Goal: Task Accomplishment & Management: Use online tool/utility

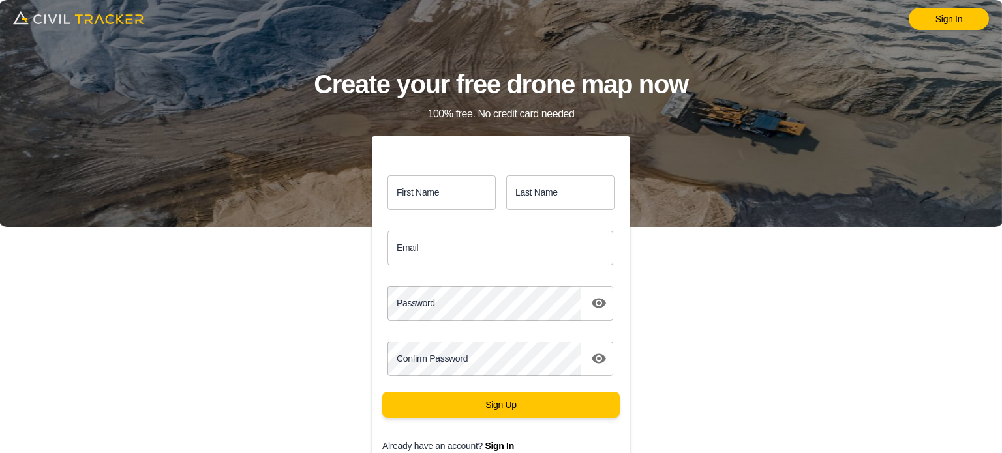
scroll to position [58, 0]
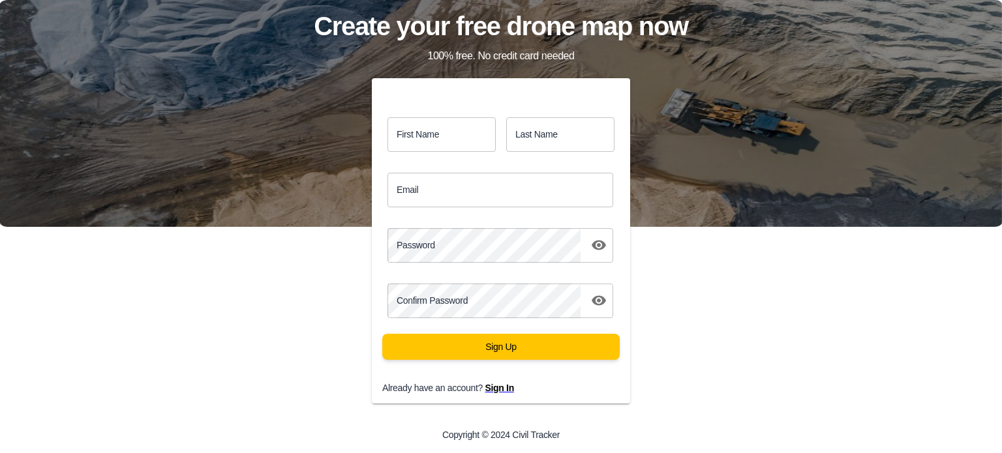
click at [462, 140] on input "First Name" at bounding box center [441, 134] width 108 height 35
click at [449, 141] on input "First Name" at bounding box center [441, 134] width 108 height 35
click at [232, 256] on div "Sign In Create your free drone map now 100% free. No credit card needed First N…" at bounding box center [501, 168] width 1002 height 453
click at [455, 130] on input "First Name" at bounding box center [441, 134] width 108 height 35
type input "GMS"
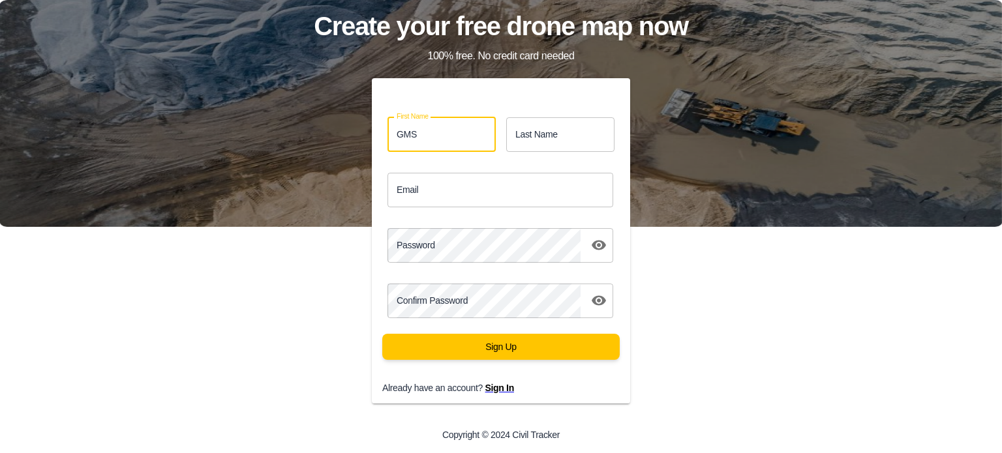
click at [549, 143] on input "Last Name" at bounding box center [560, 134] width 108 height 35
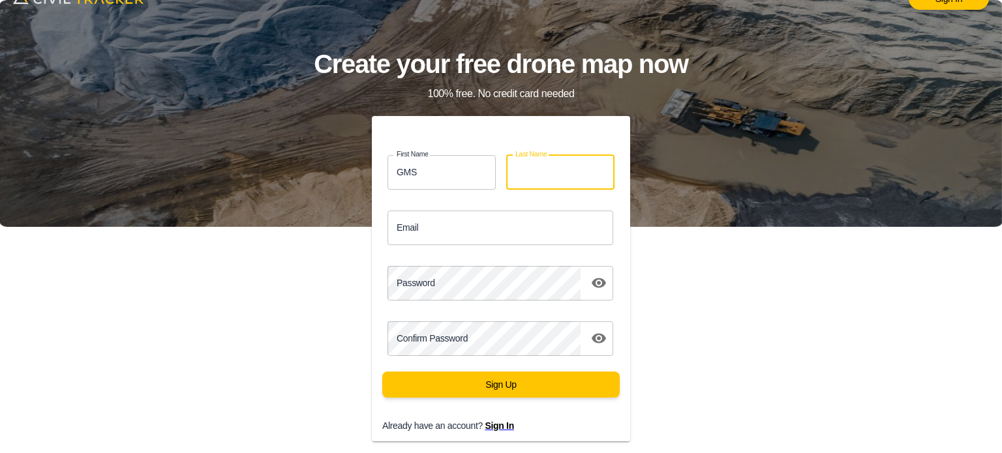
scroll to position [0, 0]
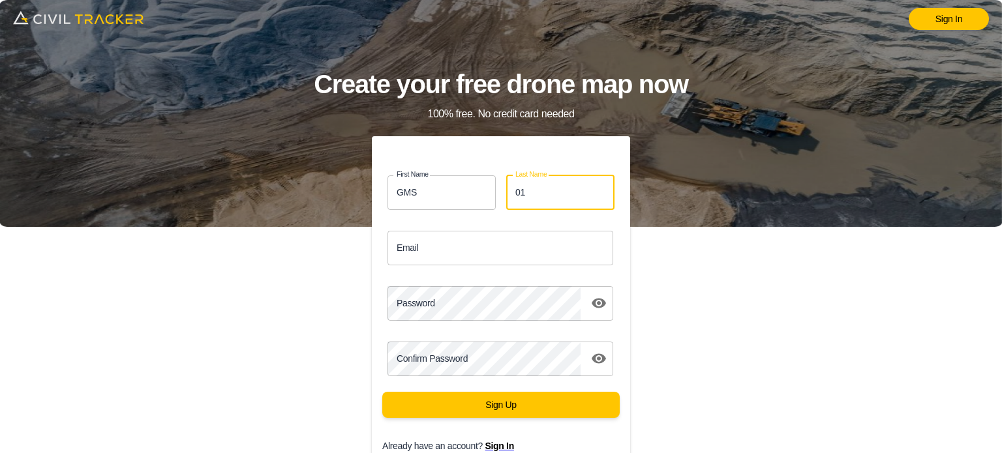
type input "01"
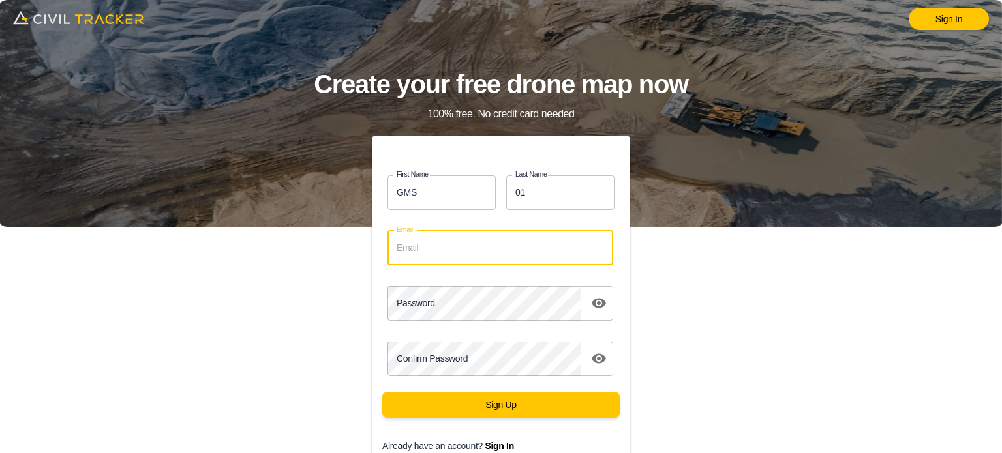
click at [483, 258] on input "Email" at bounding box center [500, 248] width 226 height 35
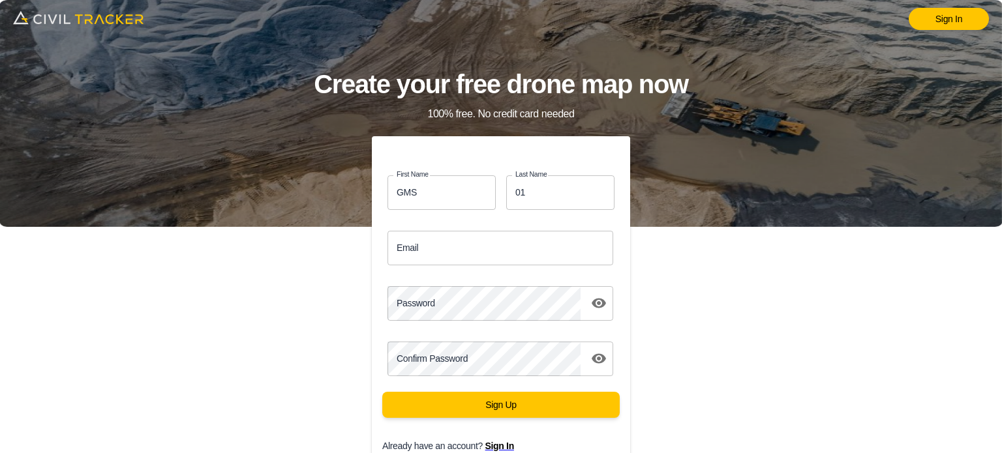
click at [764, 292] on div "Sign In Create your free drone map now 100% free. No credit card needed First N…" at bounding box center [501, 226] width 1002 height 453
click at [481, 244] on input "Email" at bounding box center [500, 248] width 226 height 35
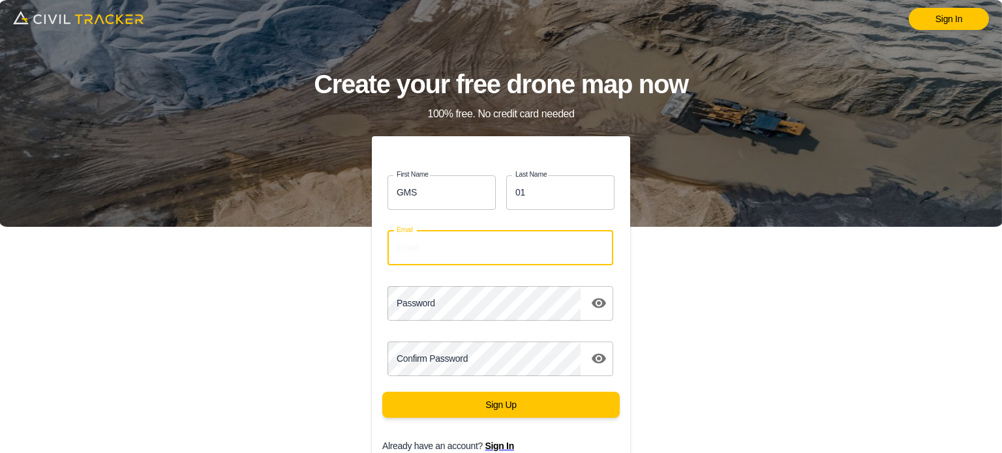
paste input "gms_dd02"
type input "gms_dd02@yahoo.com"
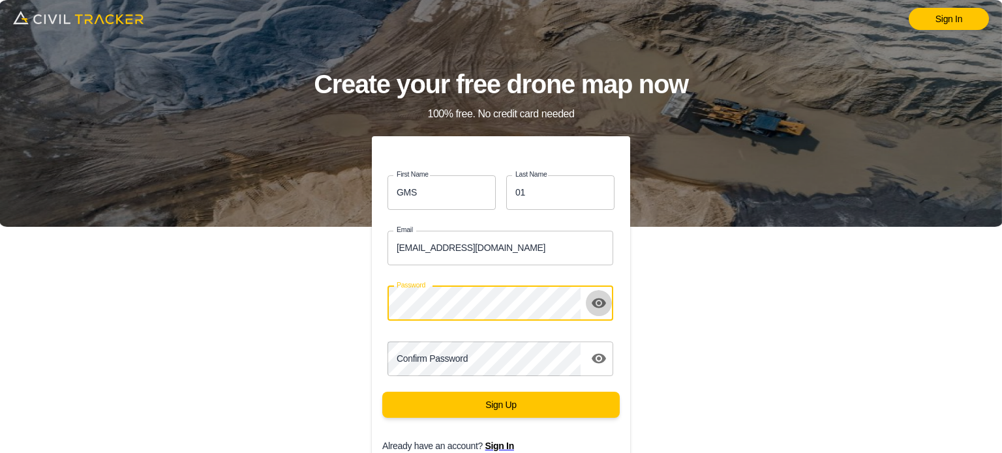
click at [603, 308] on icon "toggle password visibility" at bounding box center [599, 303] width 16 height 16
click at [370, 299] on div "Password Password1" at bounding box center [495, 298] width 269 height 55
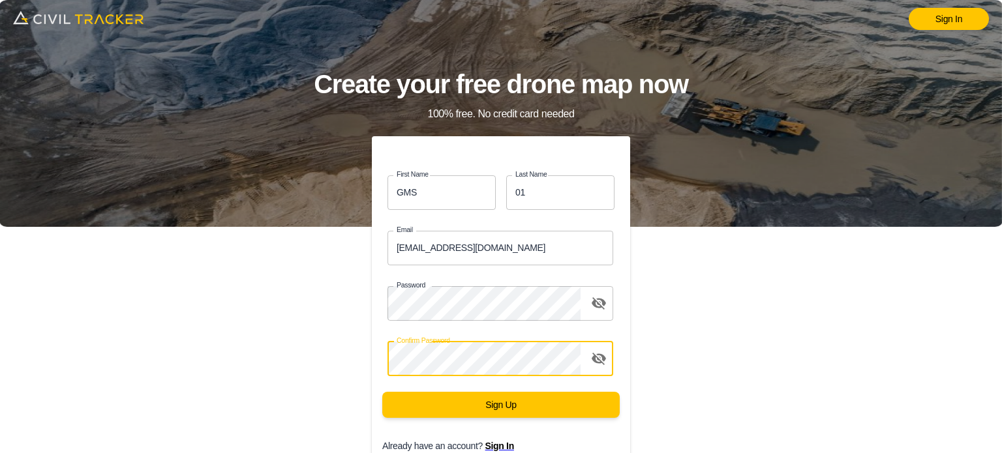
click at [680, 355] on div "First Name GMS first_name Last Name 01 last_name Email gms_dd02@yahoo.com Email…" at bounding box center [501, 324] width 400 height 376
click at [563, 394] on button "Sign Up" at bounding box center [500, 405] width 237 height 26
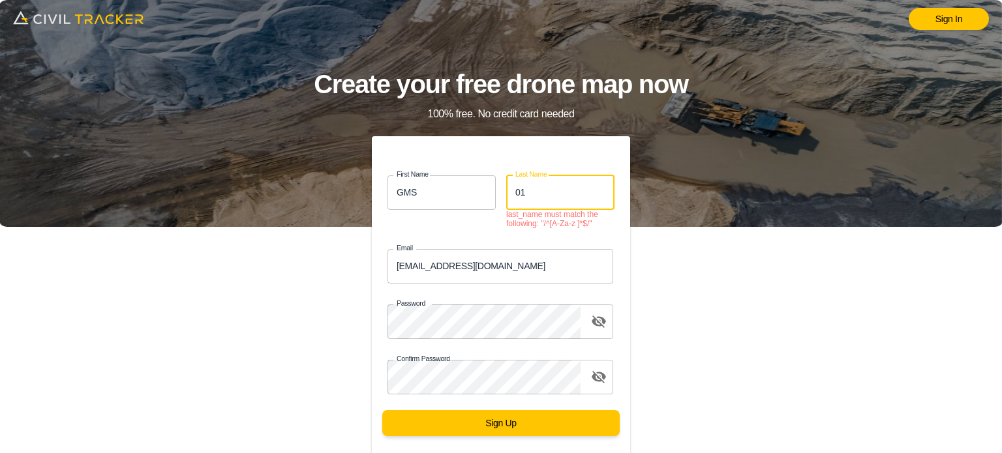
type input "0"
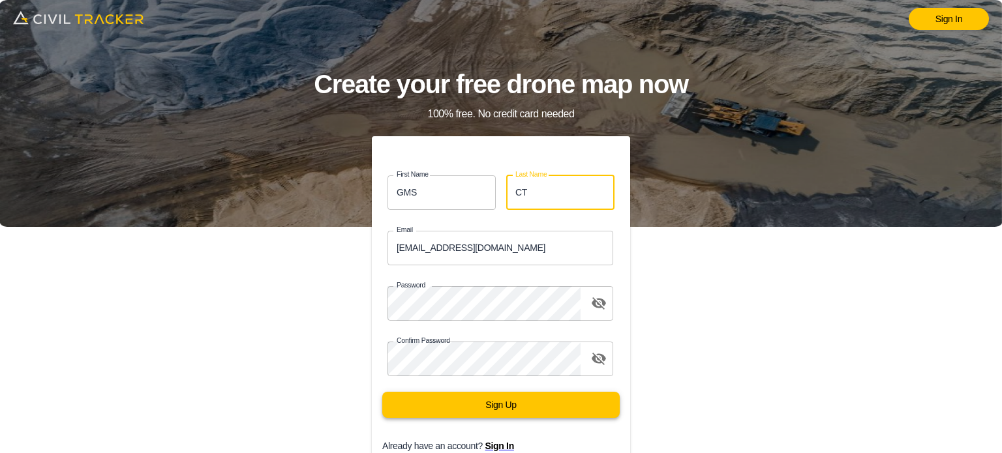
type input "CT"
click at [485, 410] on button "Sign Up" at bounding box center [500, 405] width 237 height 26
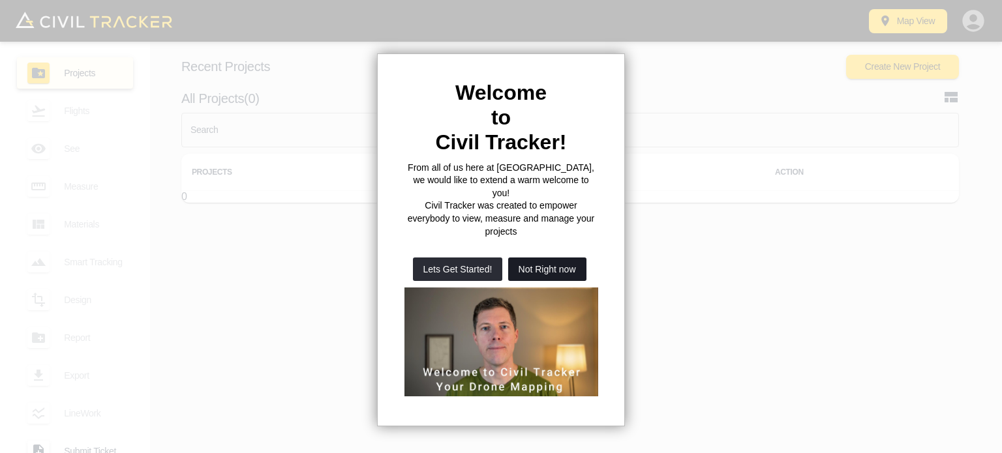
click at [579, 258] on button "Not Right now" at bounding box center [547, 269] width 78 height 23
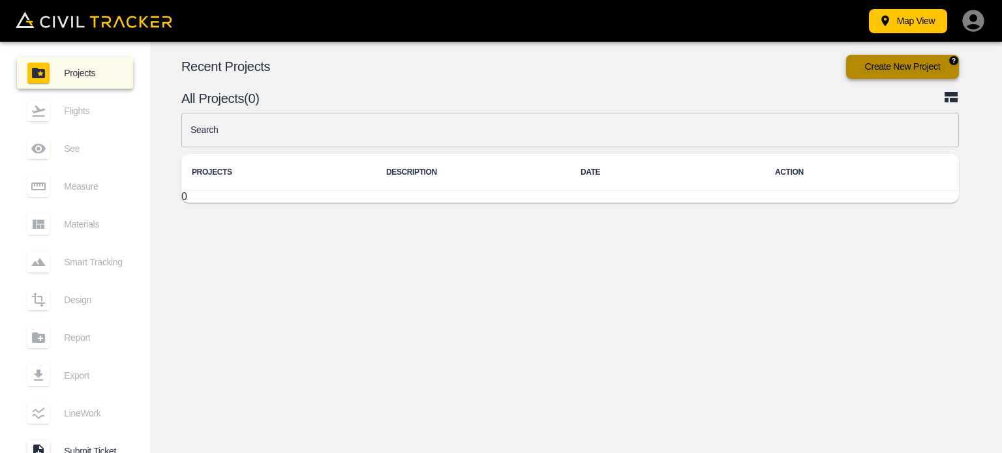
click at [905, 65] on button "Create New Project" at bounding box center [902, 67] width 113 height 24
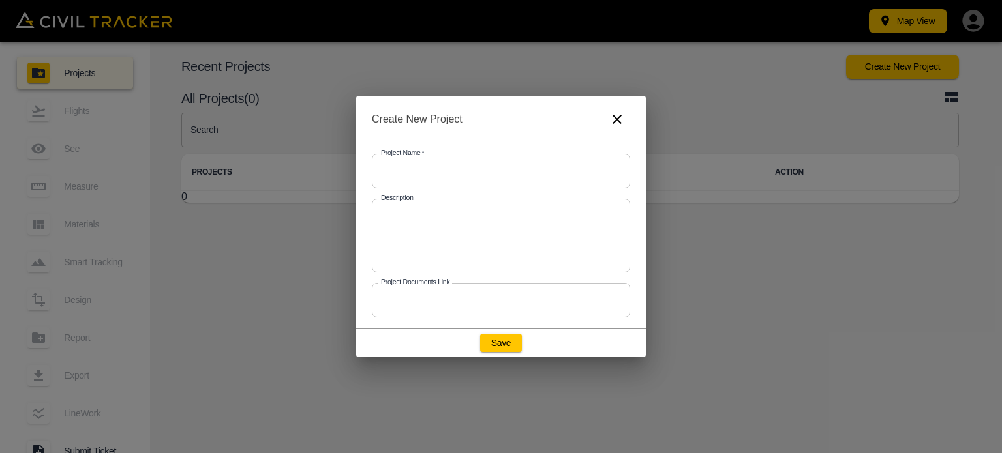
click at [470, 190] on div "Description x Description" at bounding box center [495, 230] width 269 height 84
click at [469, 176] on input "text" at bounding box center [501, 171] width 258 height 35
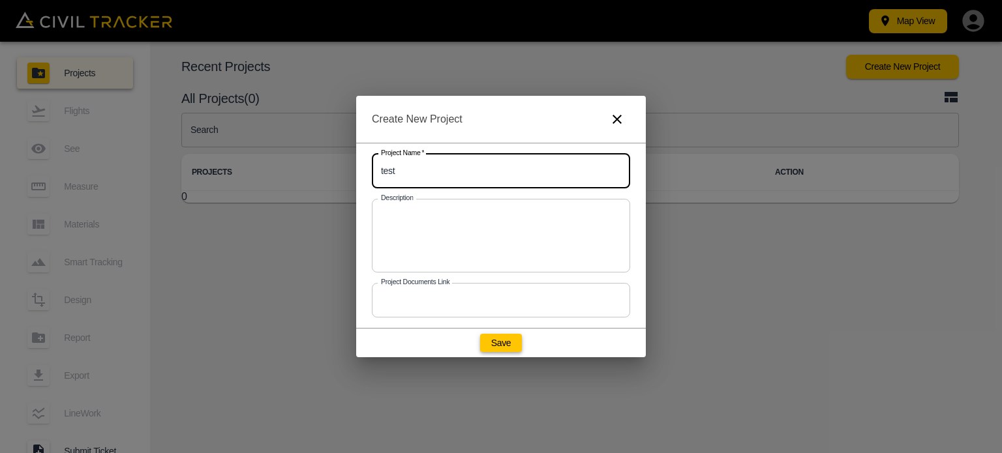
type input "test"
click at [506, 340] on button "Save" at bounding box center [501, 343] width 42 height 18
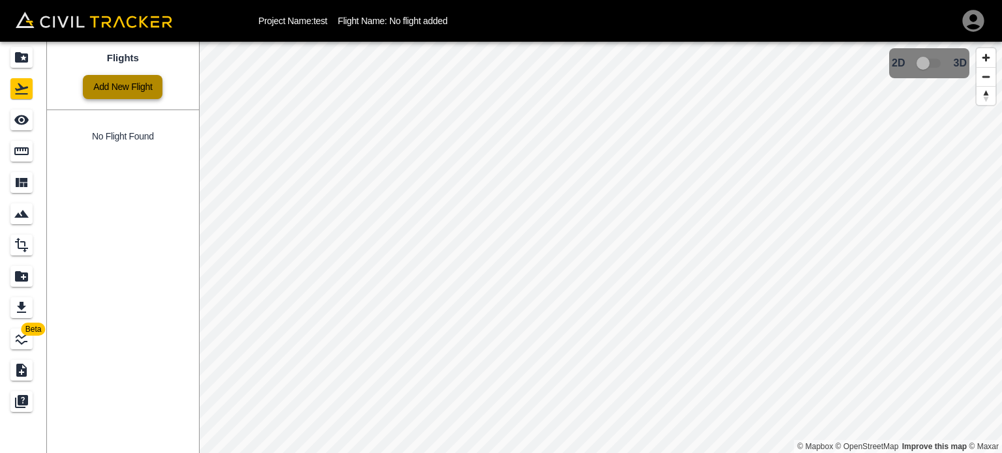
click at [123, 84] on link "Add New Flight" at bounding box center [123, 87] width 80 height 24
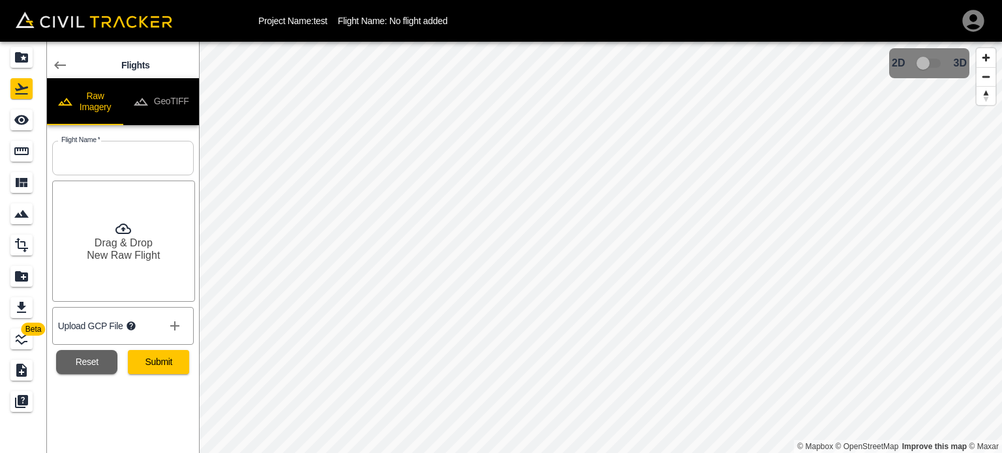
click at [127, 251] on h6 "New Raw Flight" at bounding box center [123, 255] width 73 height 12
click at [125, 226] on icon at bounding box center [123, 229] width 16 height 16
click at [155, 363] on button "Submit" at bounding box center [158, 362] width 61 height 24
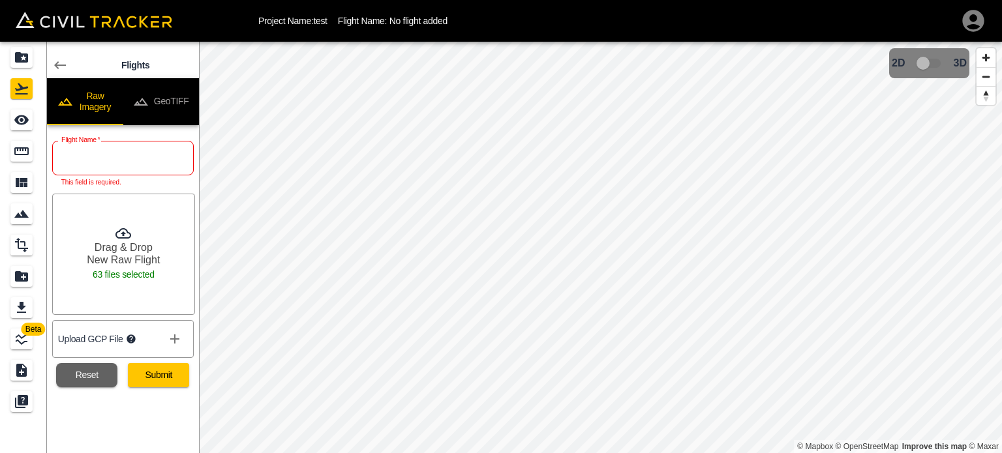
click at [120, 166] on input "text" at bounding box center [123, 158] width 142 height 35
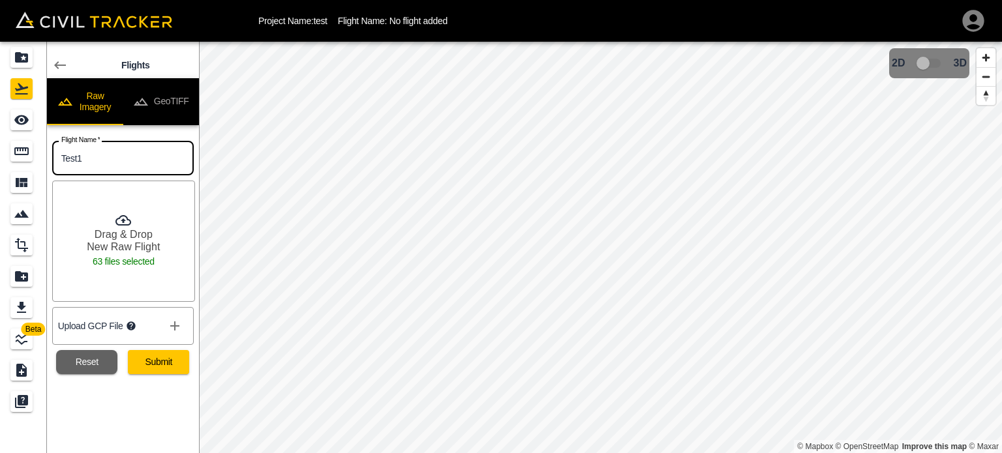
type input "Test1"
click at [162, 369] on button "Submit" at bounding box center [158, 362] width 61 height 24
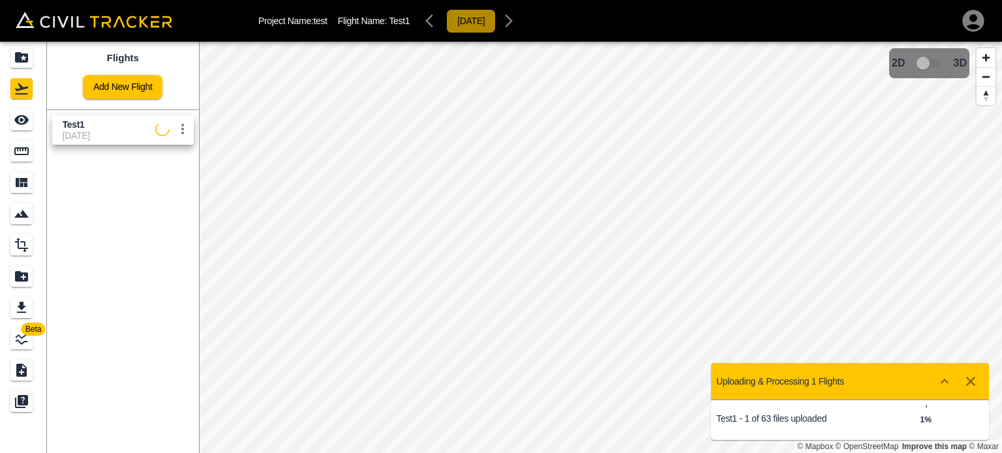
click at [478, 20] on button "[DATE]" at bounding box center [471, 21] width 50 height 24
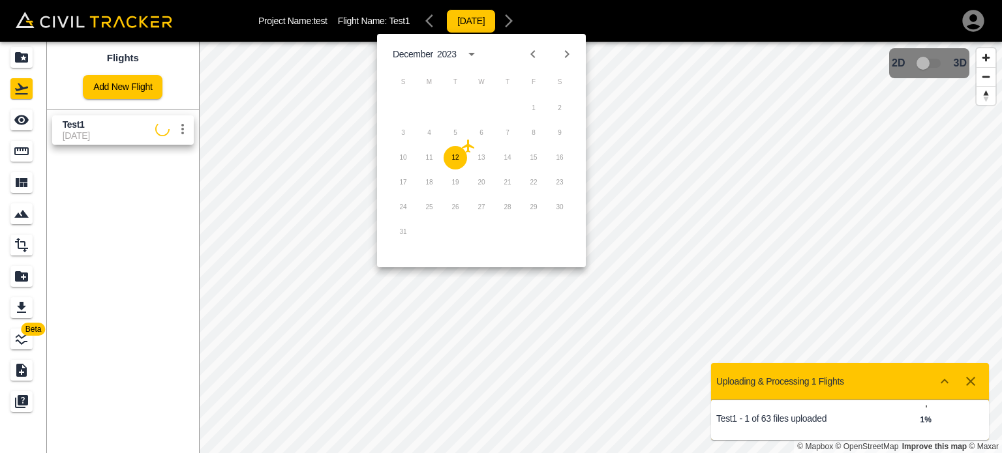
click at [968, 378] on icon "button" at bounding box center [971, 382] width 16 height 16
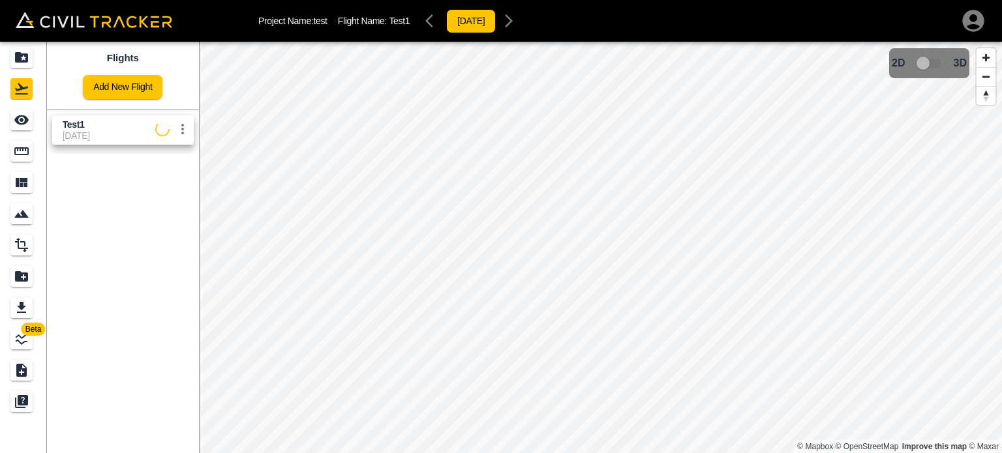
click at [123, 127] on span "Test1" at bounding box center [109, 125] width 93 height 12
click at [188, 130] on icon "settings" at bounding box center [183, 129] width 16 height 16
click at [71, 177] on div at bounding box center [501, 226] width 1002 height 453
click at [191, 135] on button "settings" at bounding box center [183, 129] width 26 height 26
click at [368, 169] on div at bounding box center [501, 226] width 1002 height 453
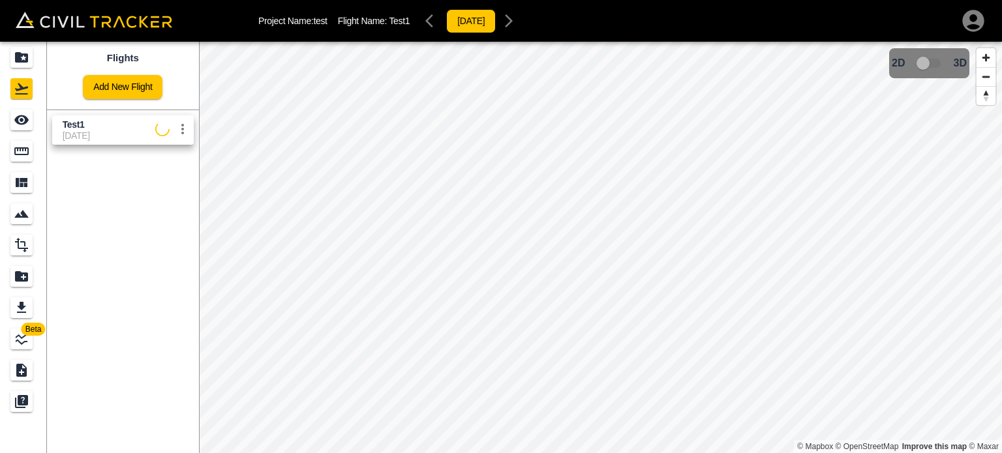
click at [185, 131] on icon "settings" at bounding box center [183, 129] width 16 height 16
click at [158, 181] on h6 "Delete" at bounding box center [169, 178] width 33 height 8
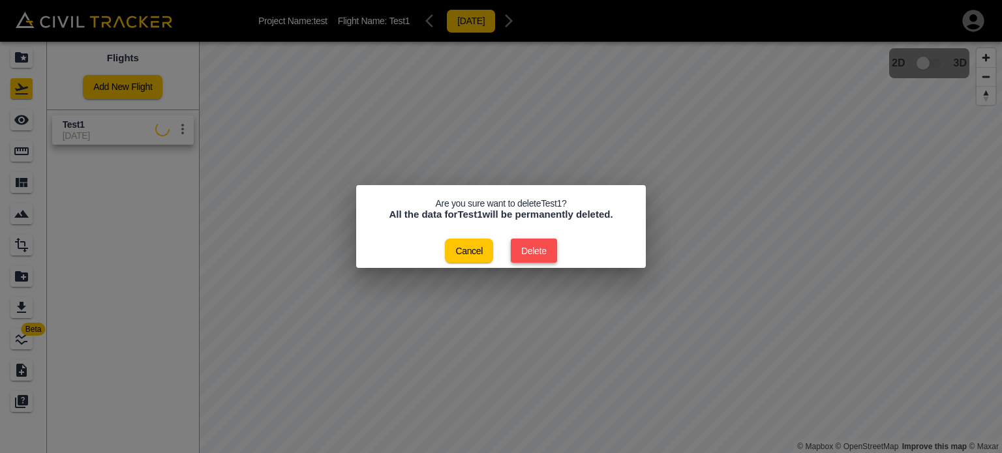
click at [546, 252] on button "Delete" at bounding box center [534, 251] width 46 height 24
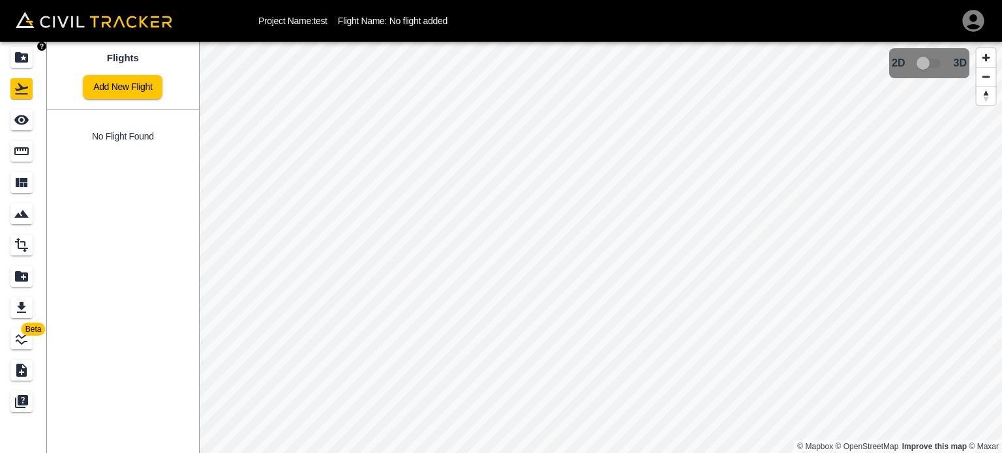
click at [27, 53] on icon "Projects" at bounding box center [21, 57] width 13 height 10
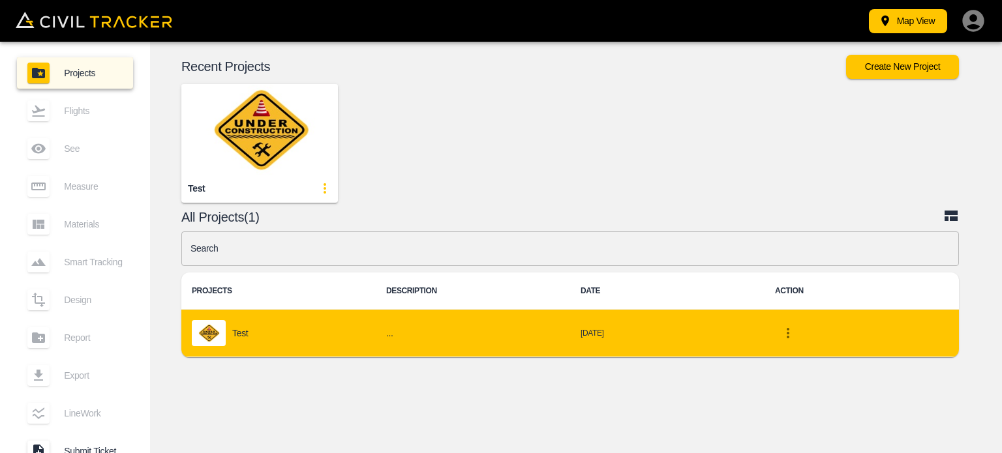
click at [245, 325] on div "test" at bounding box center [278, 333] width 173 height 26
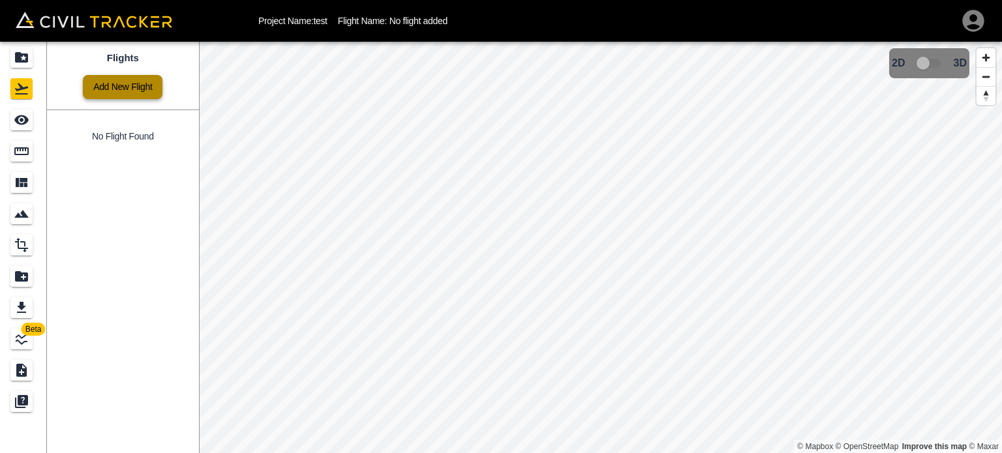
click at [128, 85] on link "Add New Flight" at bounding box center [123, 87] width 80 height 24
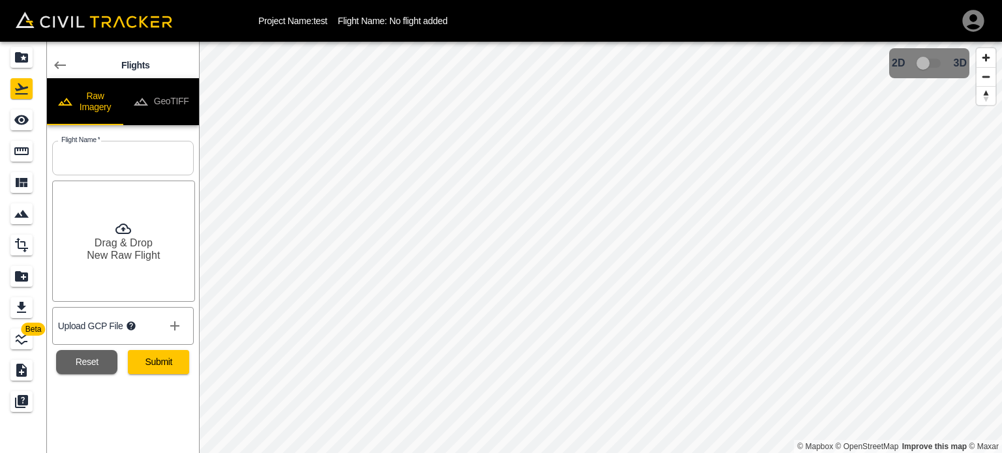
click at [130, 211] on div "Drag & Drop New Raw Flight" at bounding box center [123, 241] width 143 height 121
click at [102, 156] on input "text" at bounding box center [123, 158] width 142 height 35
type input "Test1"
click at [158, 362] on button "Submit" at bounding box center [158, 362] width 61 height 24
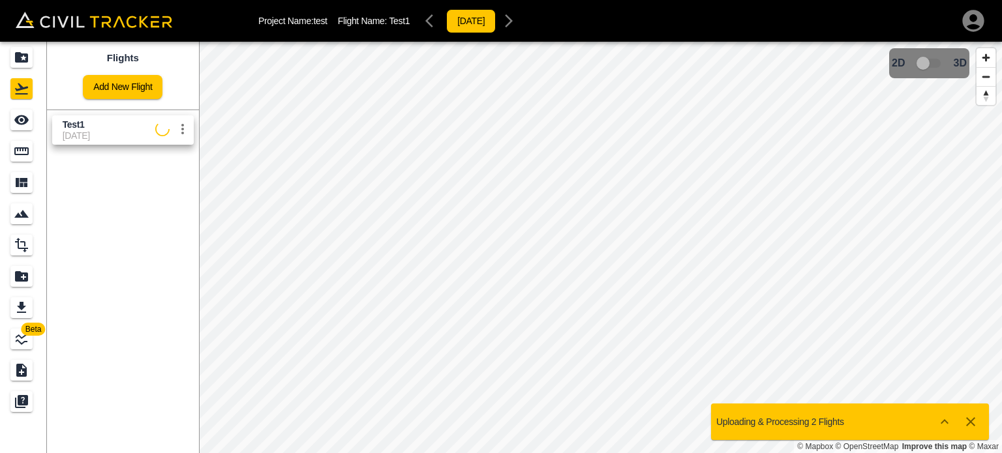
click at [947, 423] on icon "Show more" at bounding box center [944, 421] width 8 height 5
click at [950, 425] on icon "Show more" at bounding box center [945, 422] width 16 height 16
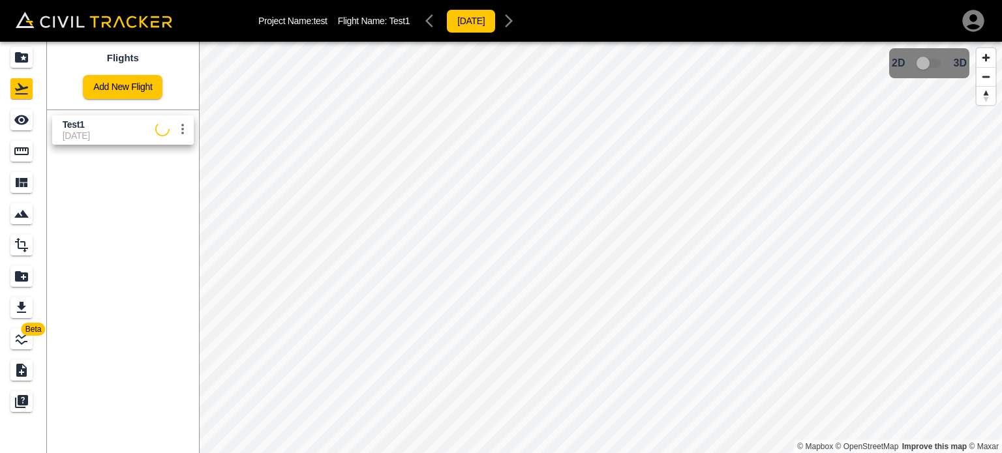
click at [102, 132] on span "[DATE]" at bounding box center [109, 135] width 93 height 10
click at [17, 116] on icon "See" at bounding box center [22, 120] width 16 height 16
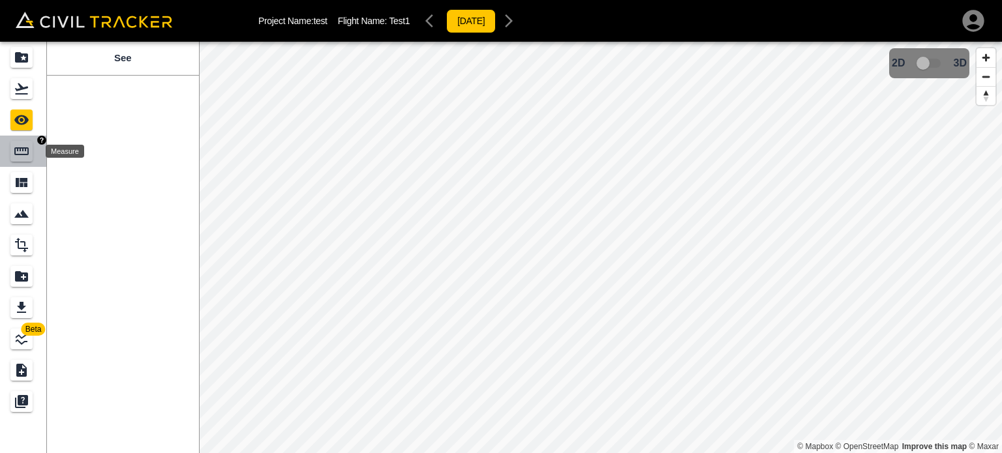
click at [20, 149] on icon "Measure" at bounding box center [21, 151] width 14 height 8
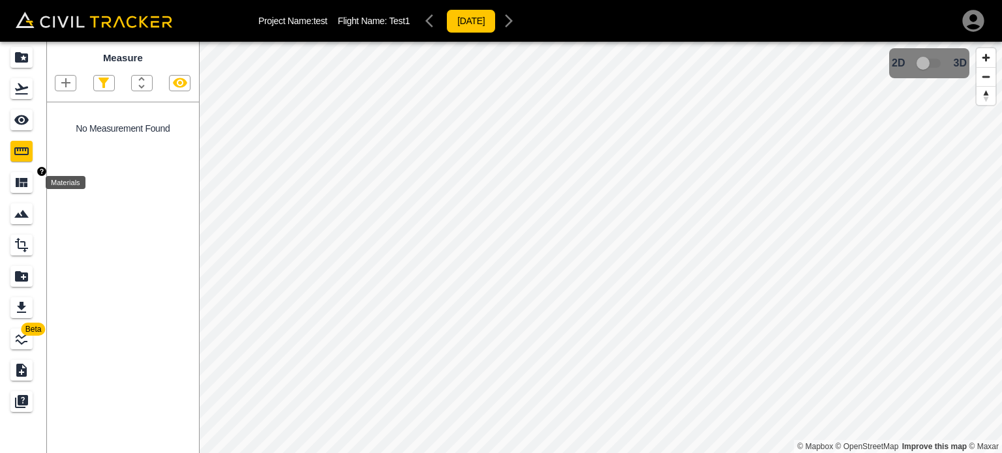
click at [18, 176] on icon "Materials" at bounding box center [22, 183] width 16 height 16
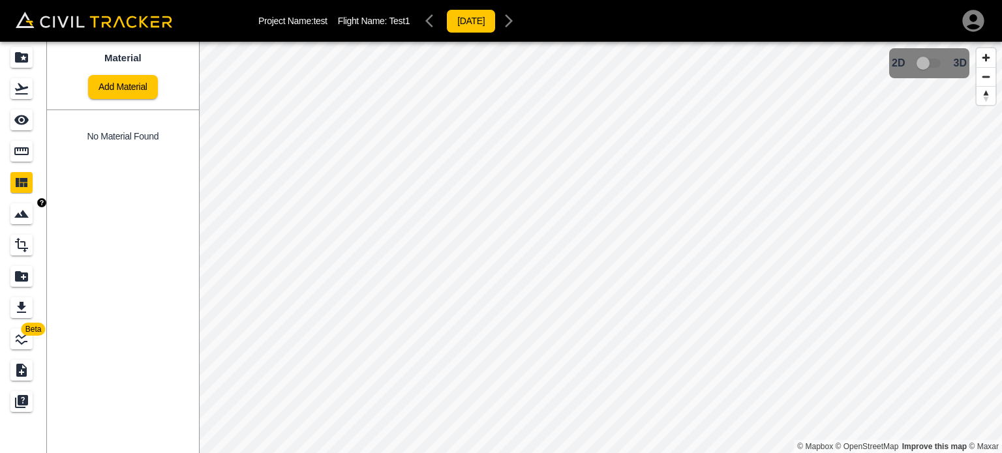
click at [14, 200] on link at bounding box center [23, 213] width 47 height 31
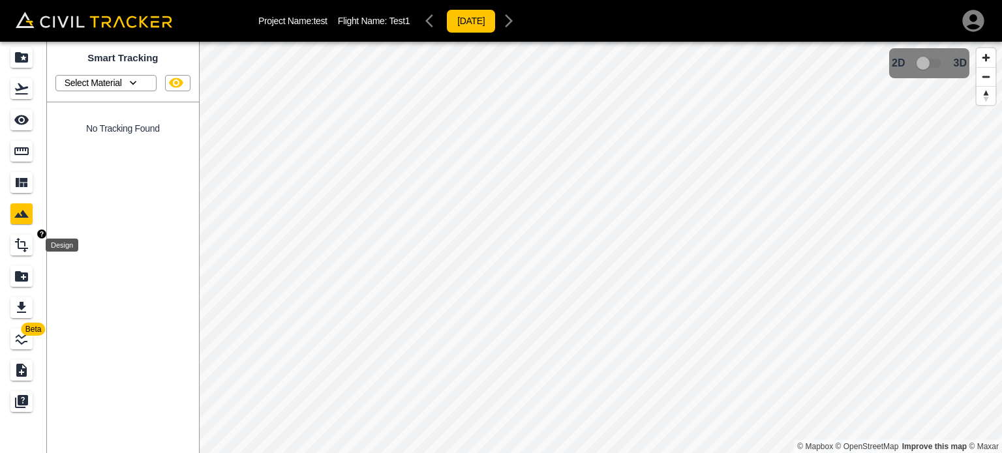
click at [18, 243] on icon "Design" at bounding box center [21, 245] width 13 height 14
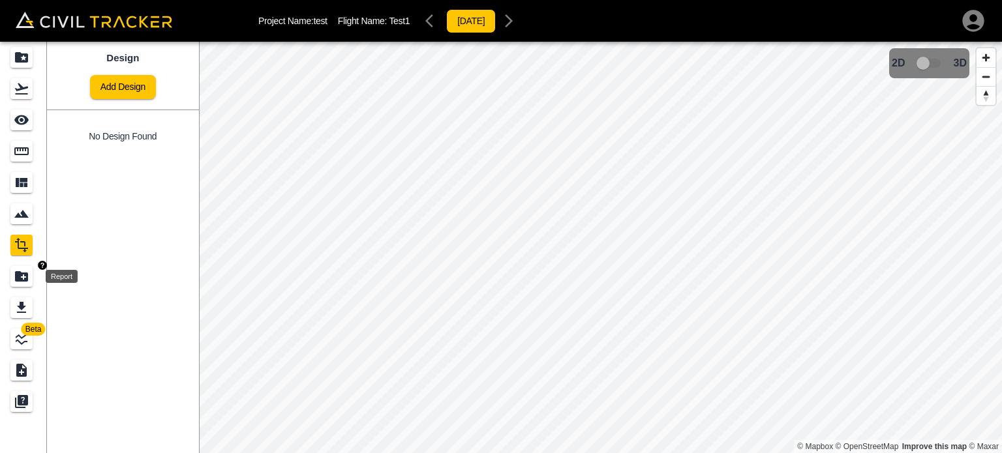
click at [18, 278] on icon "Report" at bounding box center [21, 276] width 13 height 10
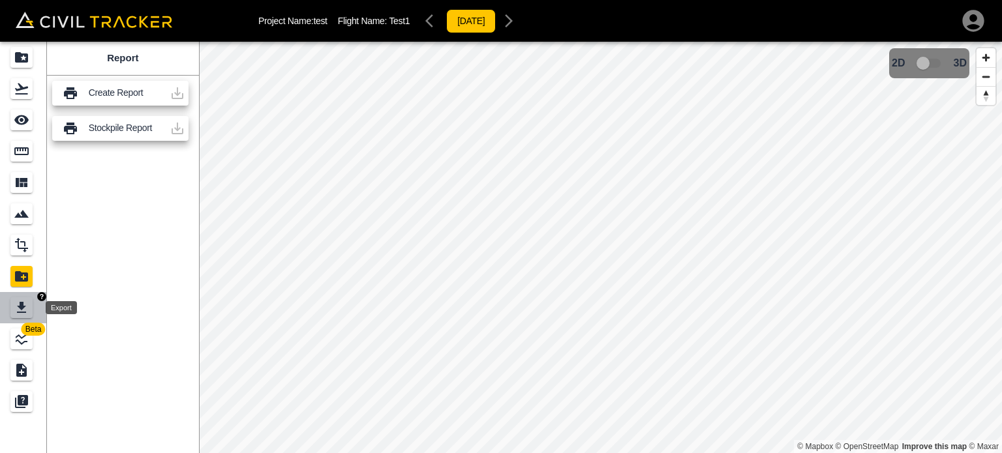
click at [16, 312] on icon "Export" at bounding box center [22, 308] width 16 height 16
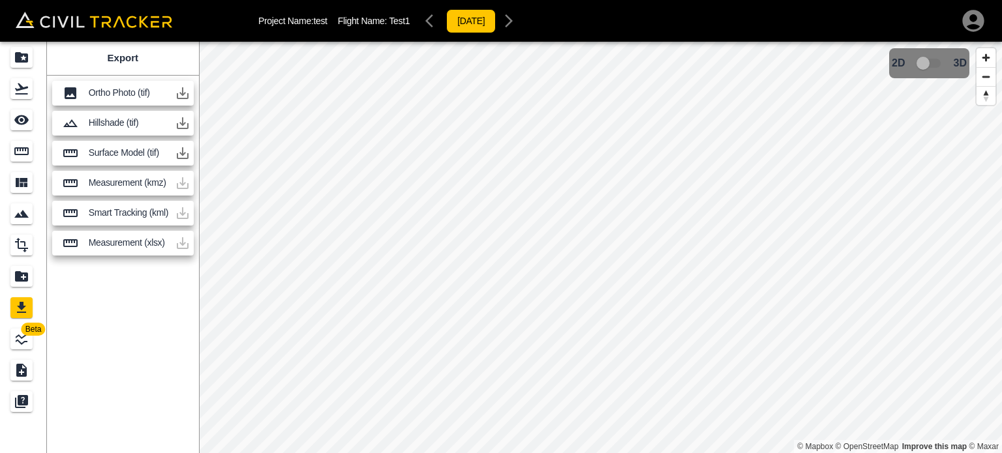
click at [180, 90] on icon "button" at bounding box center [183, 93] width 16 height 16
click at [933, 65] on span "3D model not uploaded yet" at bounding box center [929, 63] width 38 height 25
click at [477, 27] on button "[DATE]" at bounding box center [471, 21] width 50 height 24
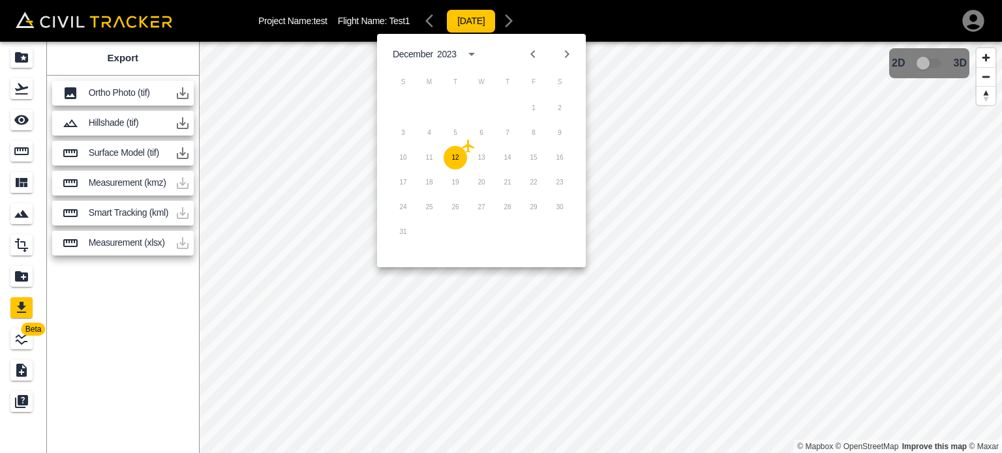
click at [241, 15] on div "Project Name: test Flight Name: Test1 [DATE]" at bounding box center [501, 21] width 970 height 26
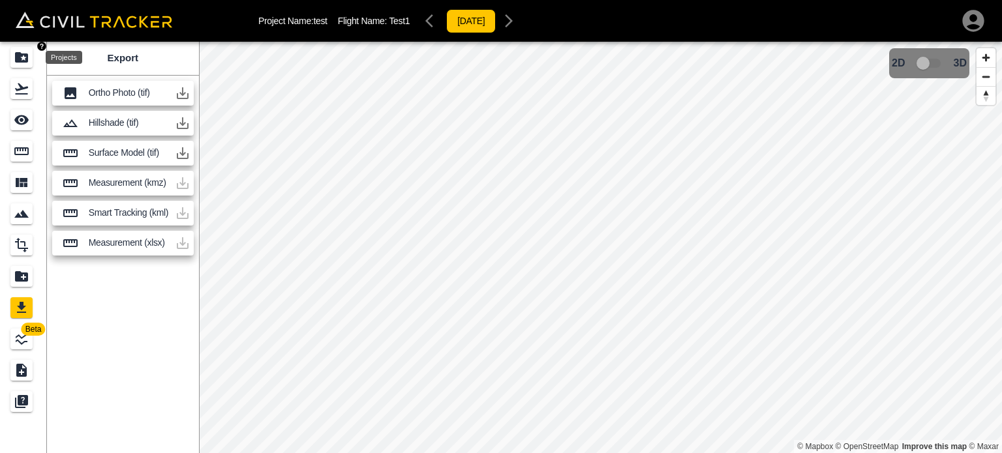
click at [22, 52] on icon "Projects" at bounding box center [22, 58] width 16 height 16
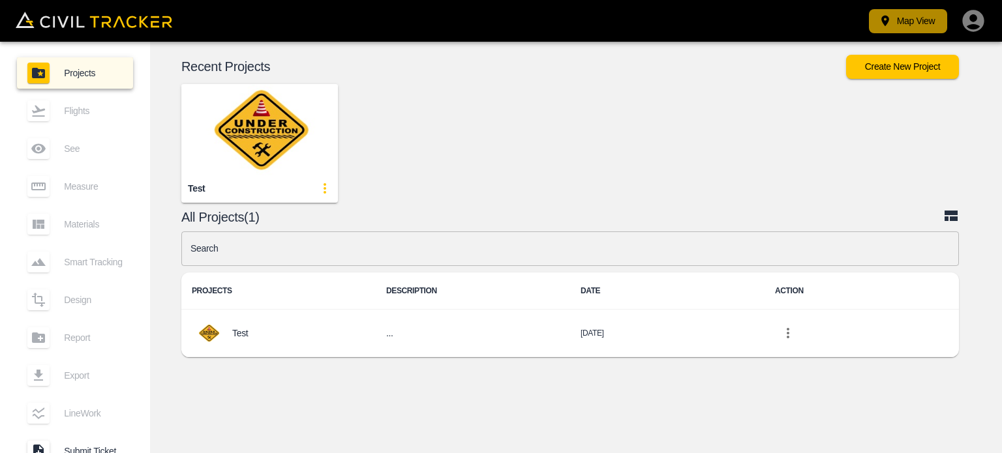
click at [903, 27] on button "Map View" at bounding box center [908, 21] width 78 height 24
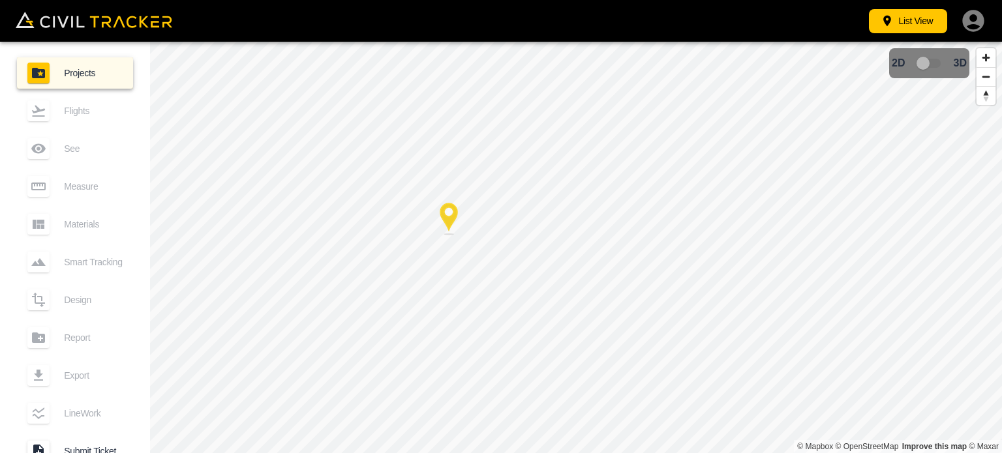
click at [73, 103] on div "Flights" at bounding box center [75, 110] width 116 height 31
click at [933, 23] on button "List View" at bounding box center [908, 21] width 78 height 24
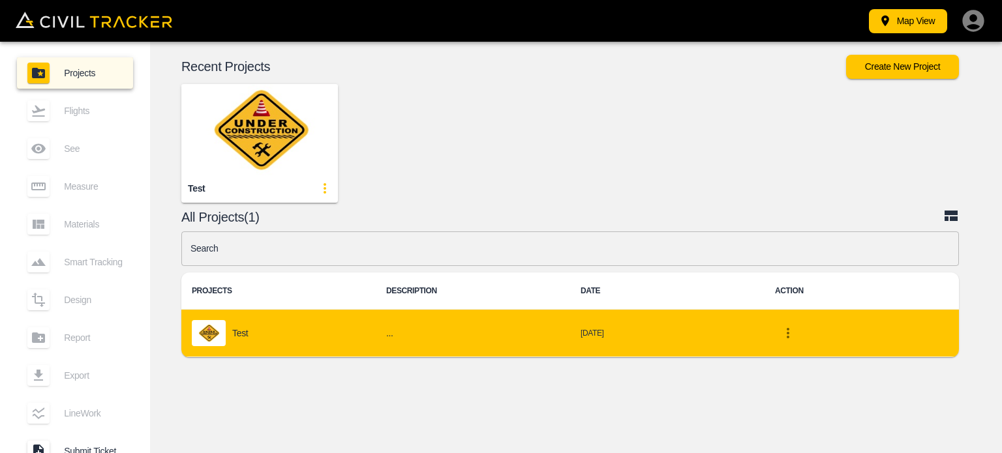
click at [225, 340] on img "project-list-table" at bounding box center [209, 333] width 34 height 26
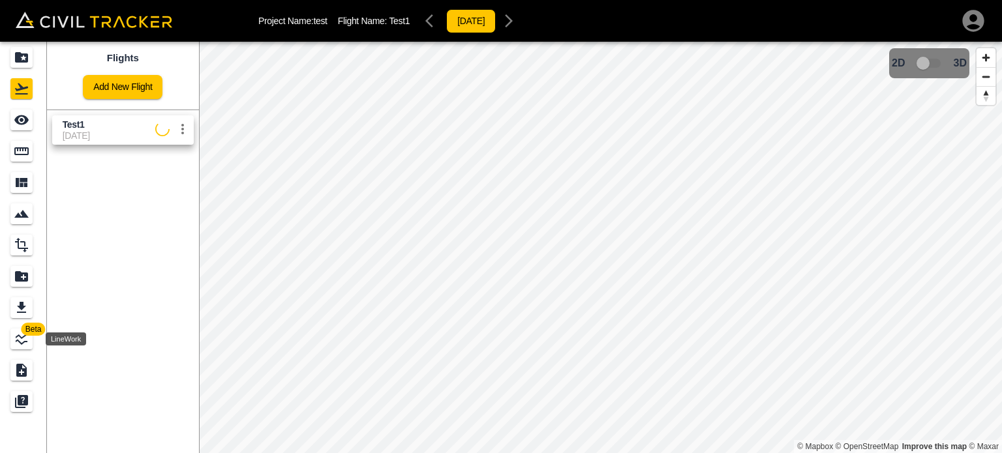
click at [18, 339] on icon "LineWork" at bounding box center [22, 339] width 12 height 12
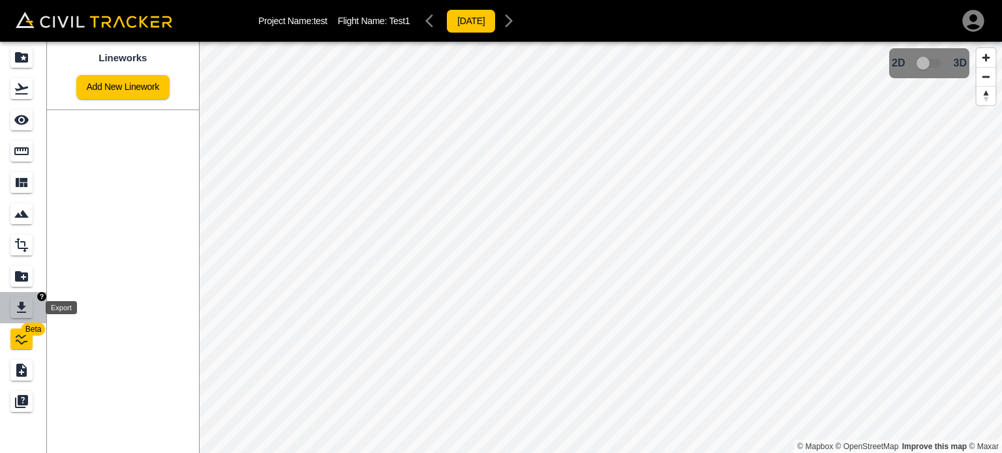
click at [25, 304] on icon "Export" at bounding box center [22, 308] width 16 height 16
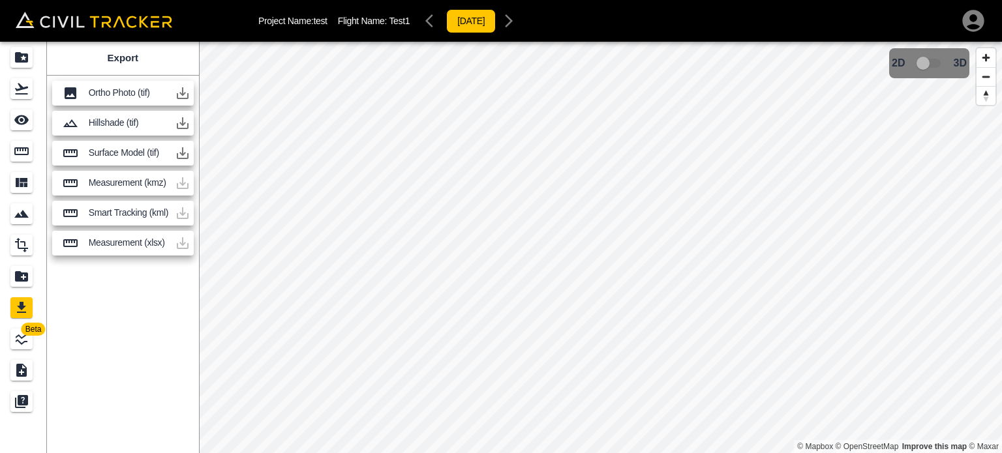
click at [183, 92] on icon "button" at bounding box center [183, 93] width 16 height 16
click at [25, 86] on icon "Flights" at bounding box center [22, 89] width 16 height 16
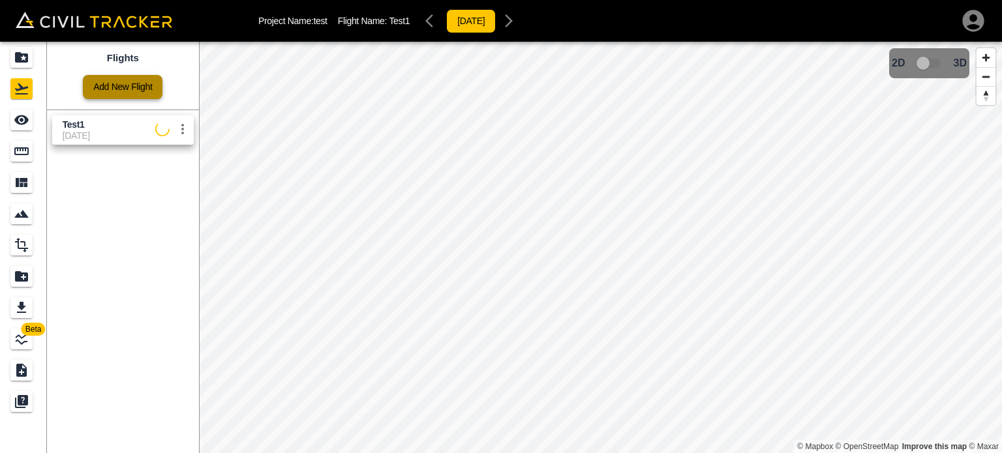
click at [120, 89] on link "Add New Flight" at bounding box center [123, 87] width 80 height 24
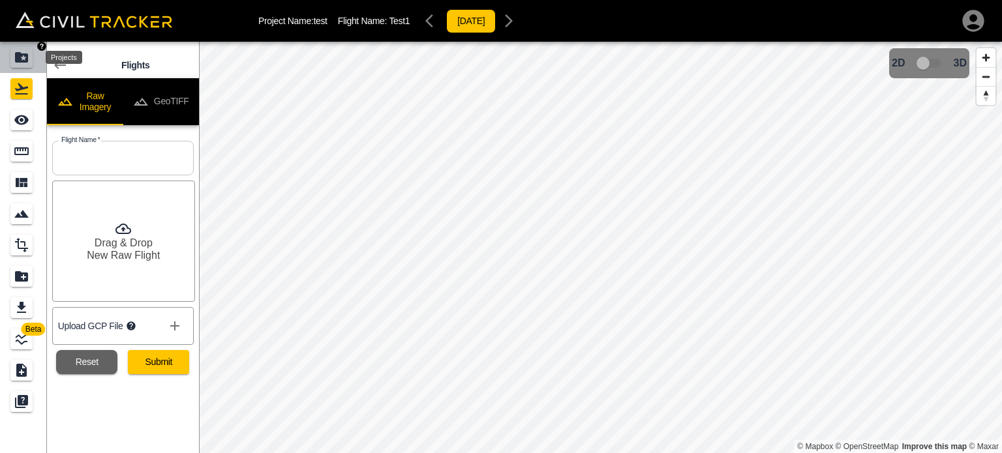
click at [31, 59] on div "Projects" at bounding box center [21, 57] width 22 height 21
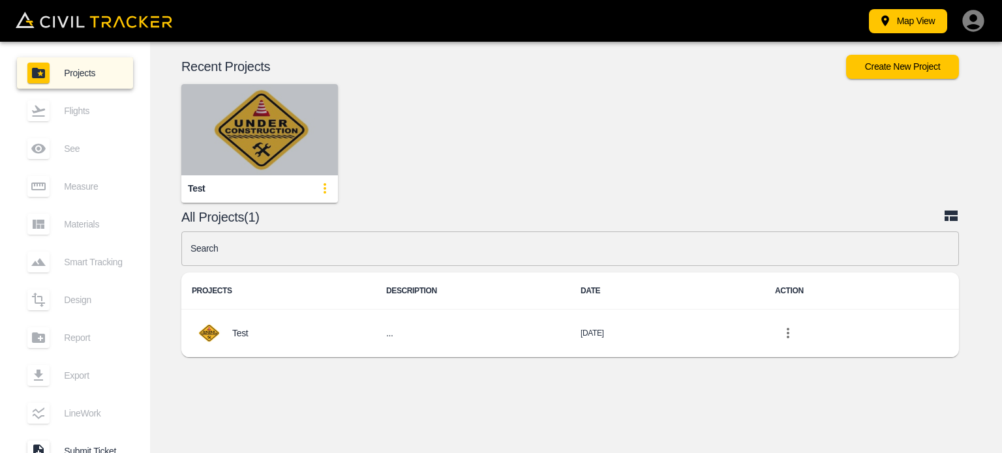
click at [284, 145] on img "button" at bounding box center [259, 129] width 157 height 91
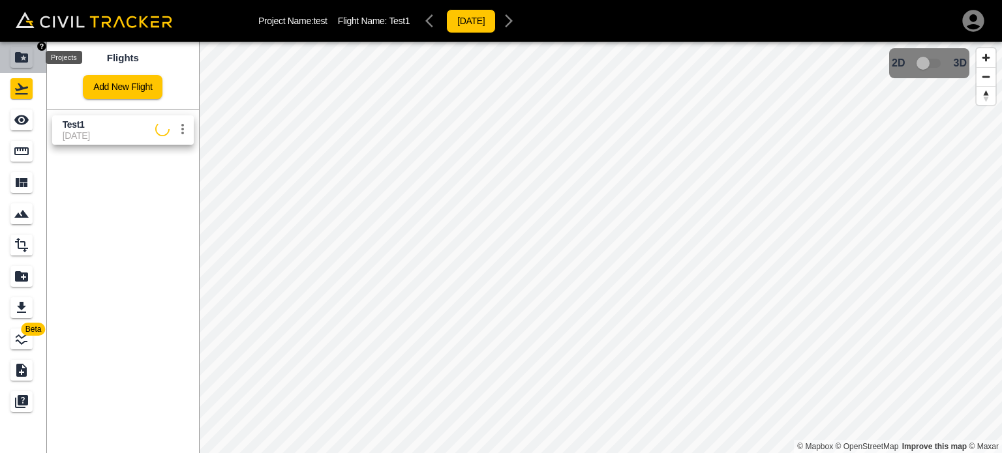
click at [14, 54] on icon "Projects" at bounding box center [22, 58] width 16 height 16
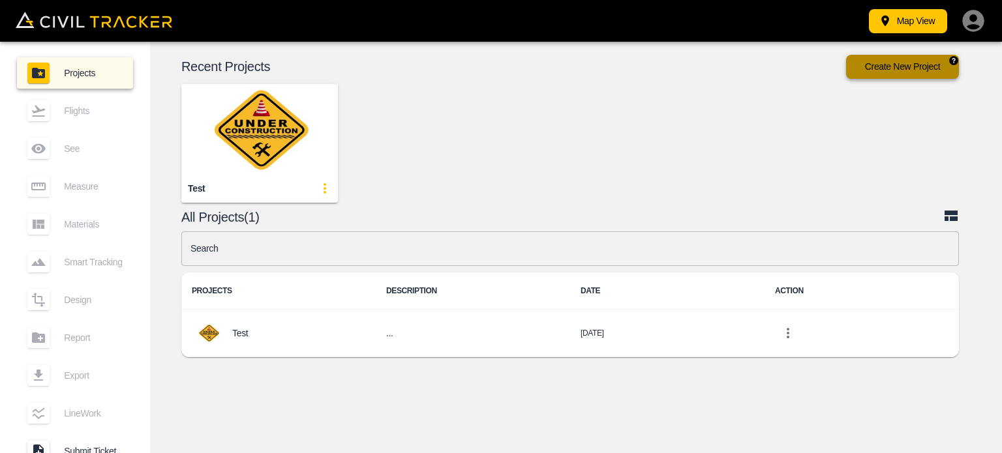
click at [871, 72] on button "Create New Project" at bounding box center [902, 67] width 113 height 24
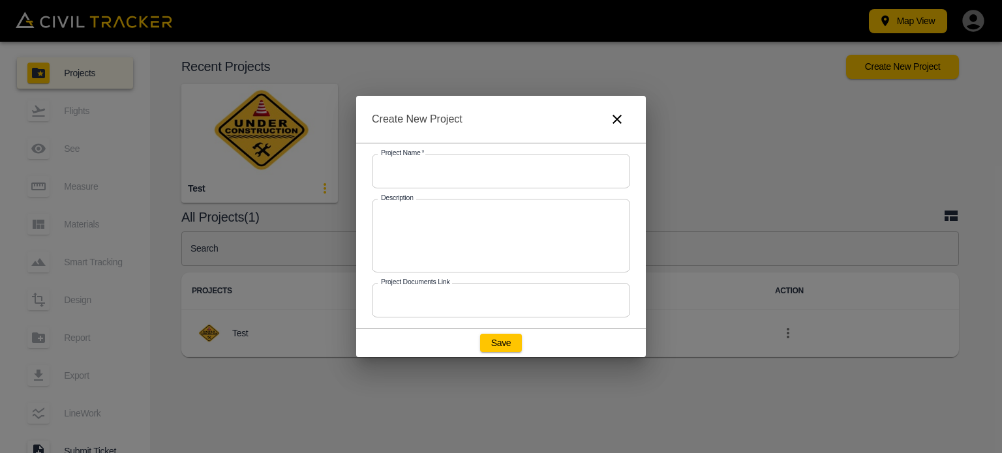
click at [621, 112] on icon "button" at bounding box center [617, 120] width 16 height 16
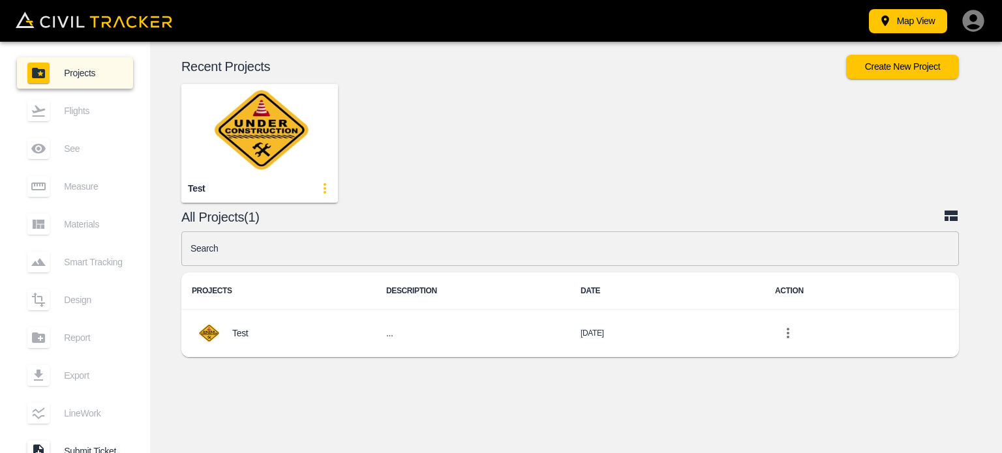
click at [67, 108] on div "Flights" at bounding box center [75, 110] width 116 height 31
click at [920, 27] on button "Map View" at bounding box center [908, 21] width 78 height 24
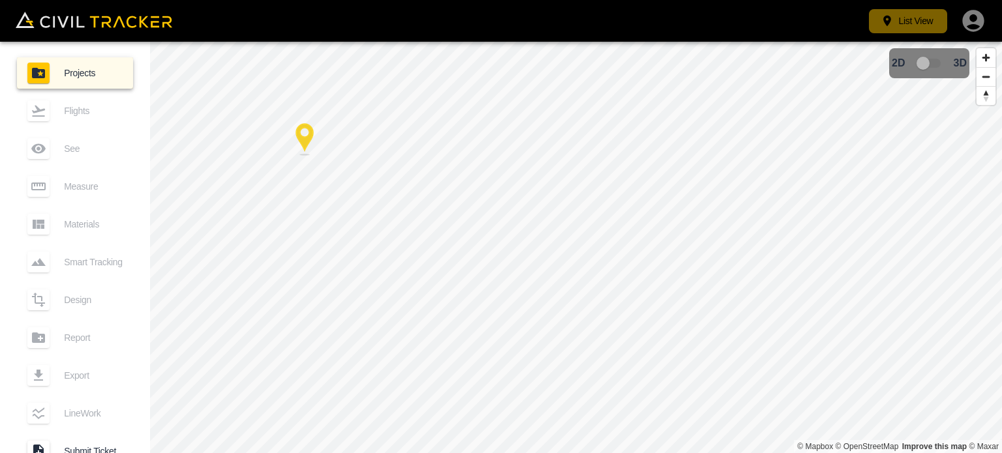
click at [920, 27] on button "List View" at bounding box center [908, 21] width 78 height 24
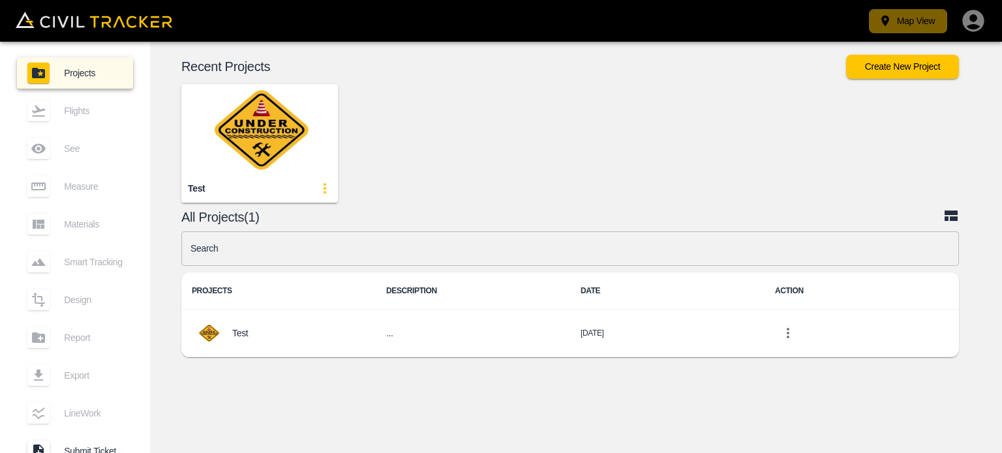
click at [920, 27] on button "Map View" at bounding box center [908, 21] width 78 height 24
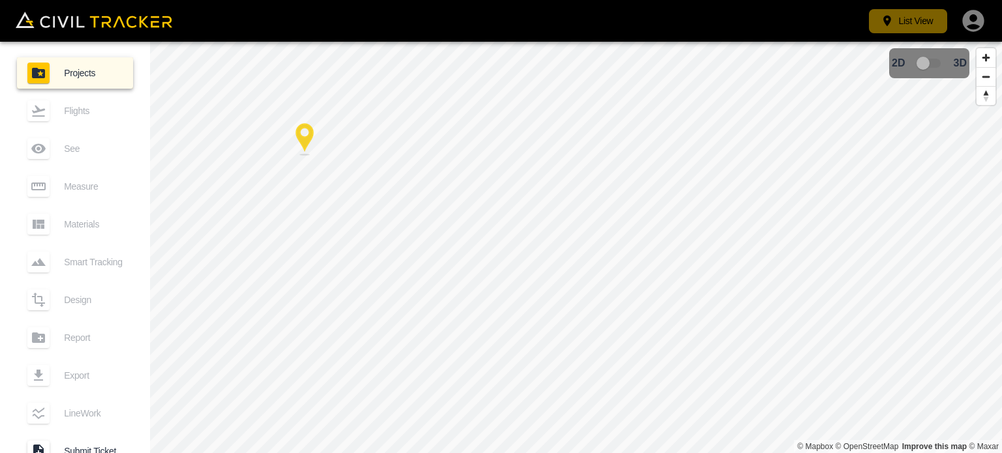
click at [920, 27] on button "List View" at bounding box center [908, 21] width 78 height 24
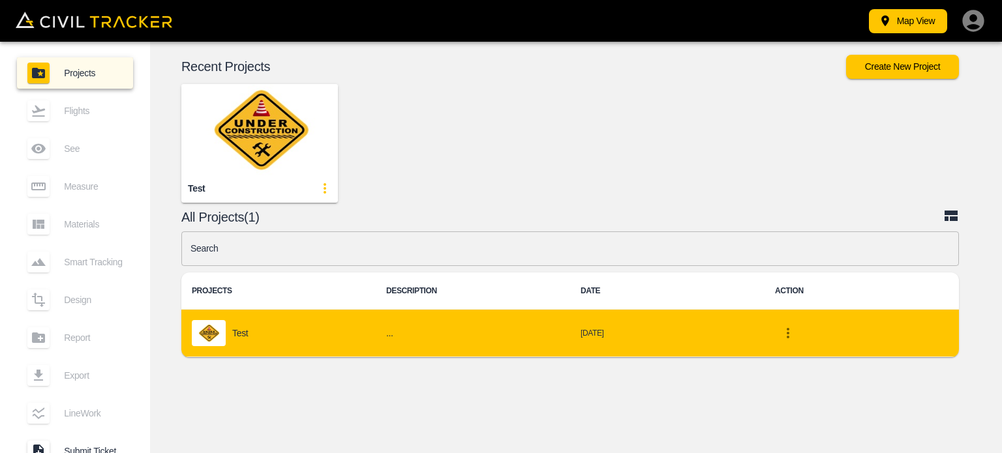
click at [784, 332] on icon "project-list-table" at bounding box center [788, 333] width 16 height 16
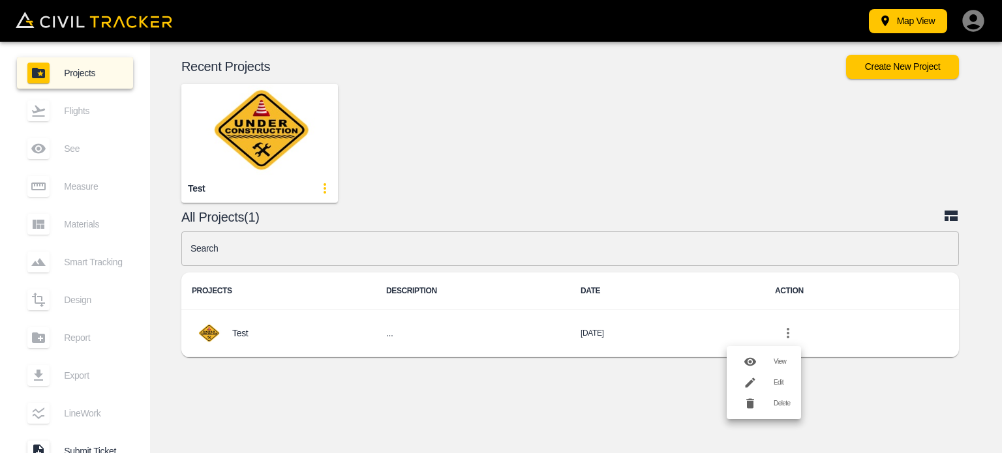
click at [745, 359] on icon at bounding box center [749, 361] width 13 height 13
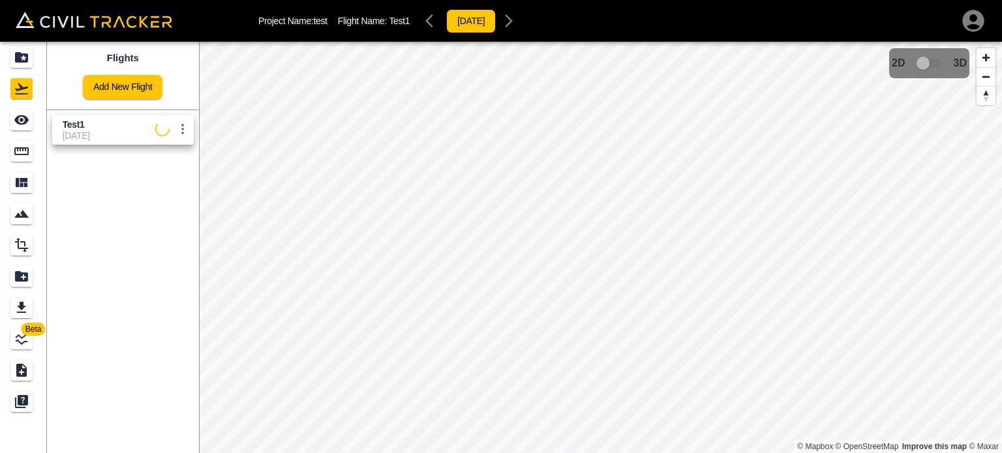
click at [181, 132] on icon "settings" at bounding box center [183, 129] width 16 height 16
click at [92, 286] on div at bounding box center [501, 226] width 1002 height 453
click at [20, 125] on icon "See" at bounding box center [21, 120] width 14 height 10
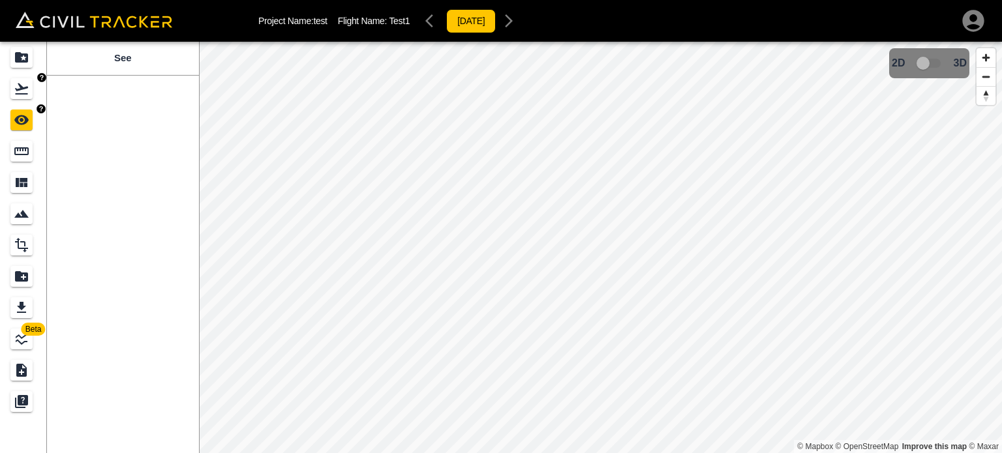
click at [18, 100] on link at bounding box center [23, 88] width 47 height 31
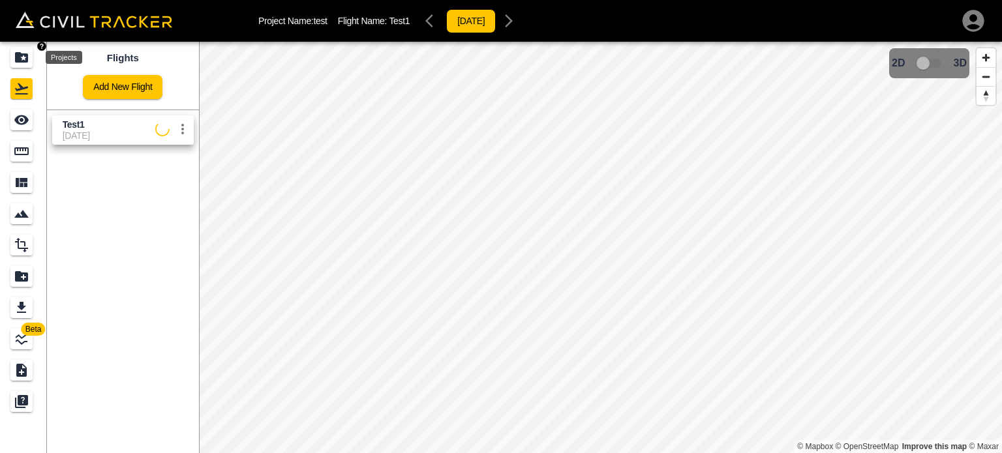
click at [16, 67] on div "Projects" at bounding box center [21, 57] width 22 height 21
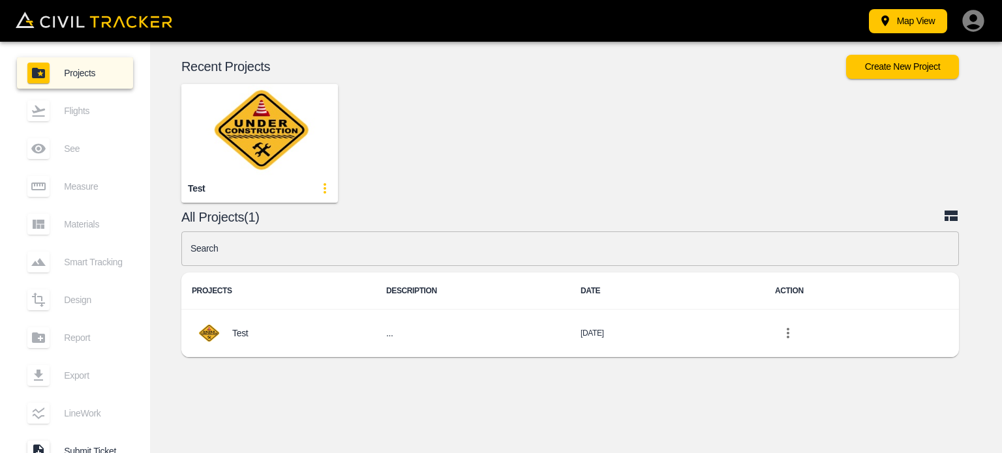
click at [262, 140] on img "button" at bounding box center [259, 129] width 157 height 91
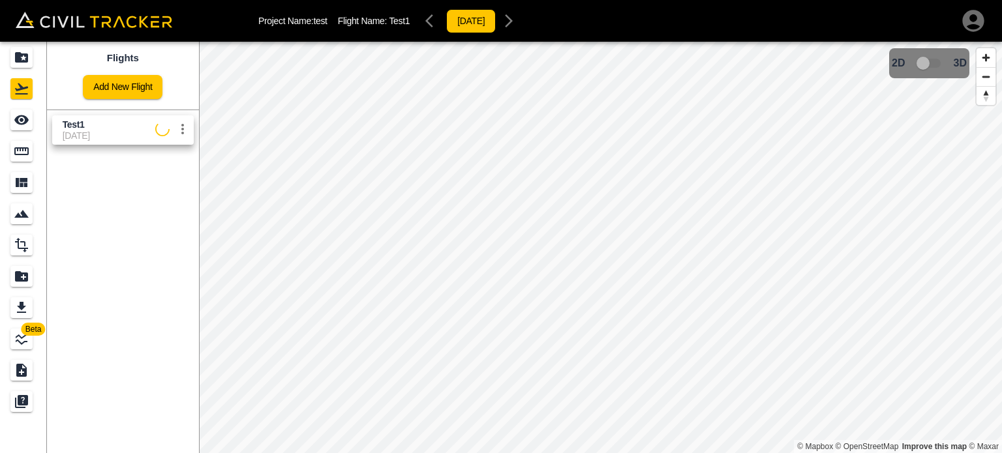
click at [970, 24] on icon "button" at bounding box center [973, 21] width 26 height 26
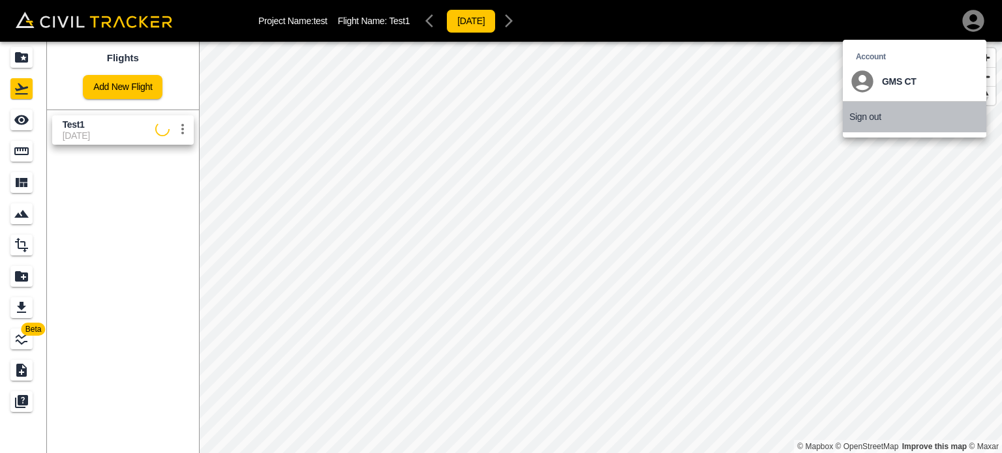
click at [865, 127] on li "Sign out" at bounding box center [914, 117] width 143 height 30
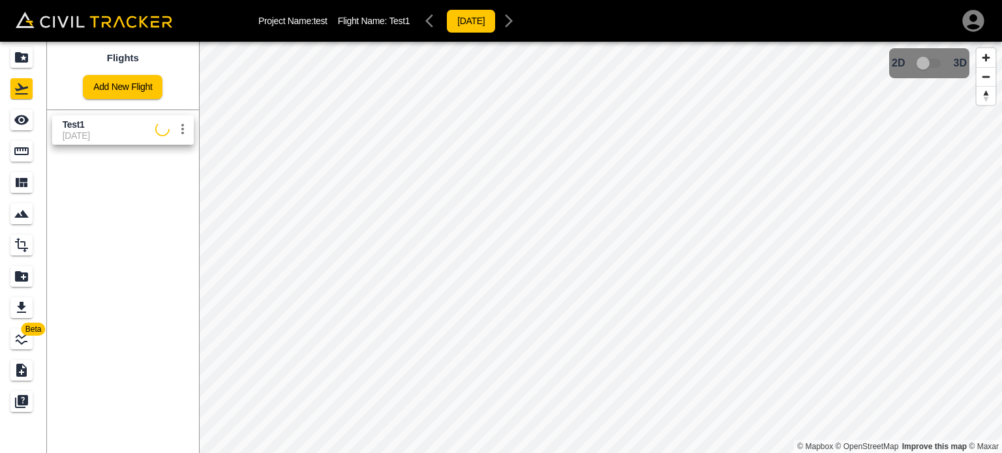
click at [39, 30] on div "Project Name: test Flight Name: Test1 2023-12-12" at bounding box center [501, 21] width 970 height 26
click at [17, 62] on icon "Projects" at bounding box center [22, 58] width 16 height 16
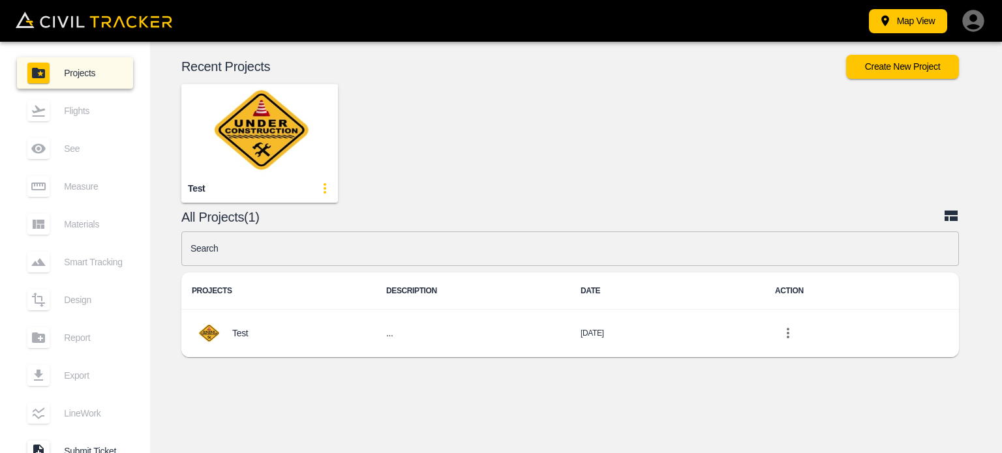
click at [979, 20] on icon "button" at bounding box center [973, 21] width 22 height 22
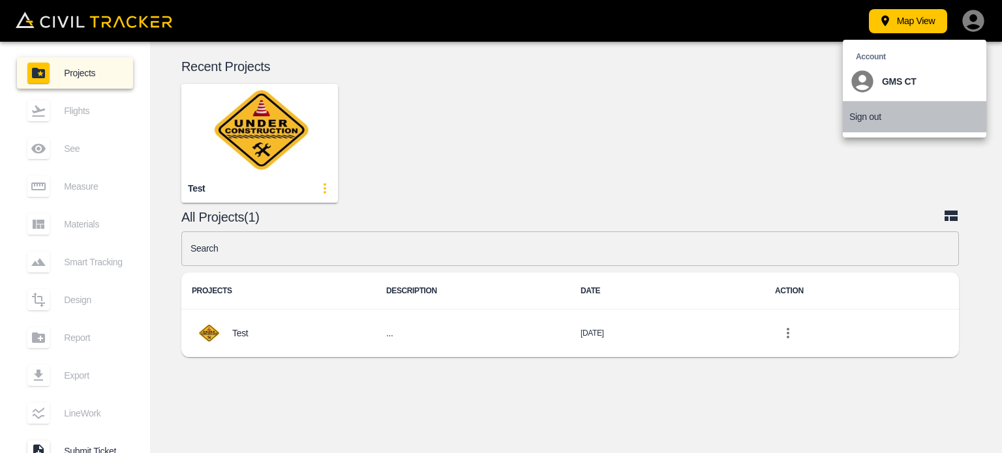
click at [859, 120] on p "Sign out" at bounding box center [865, 117] width 32 height 10
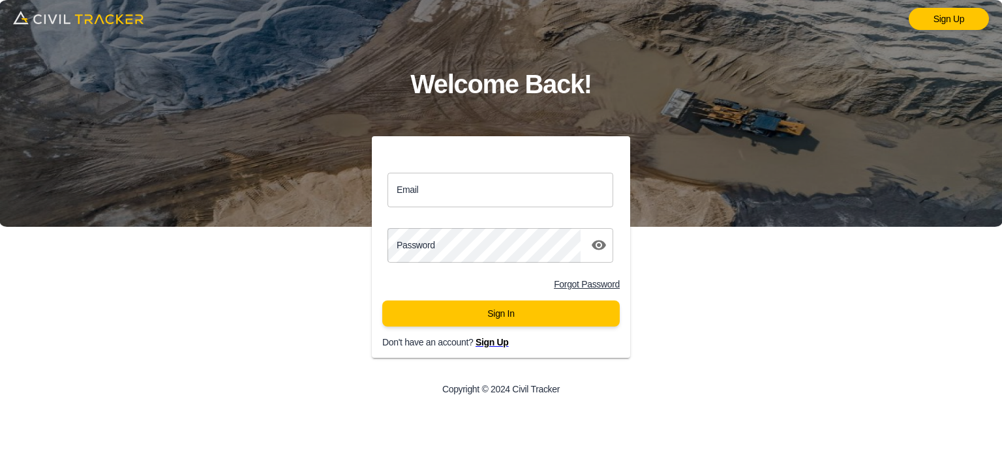
type input "[EMAIL_ADDRESS][DOMAIN_NAME]"
click at [535, 310] on button "Sign In" at bounding box center [500, 314] width 237 height 26
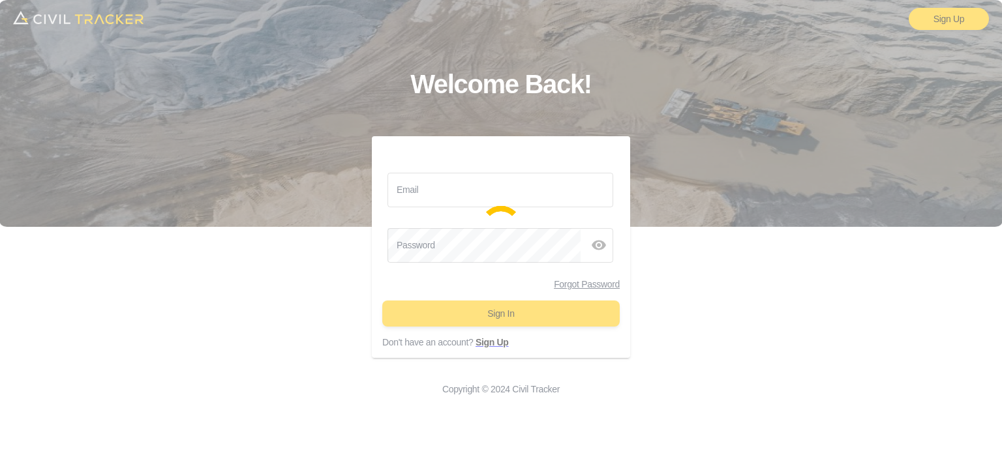
type input "gms_dd02@yahoo.com"
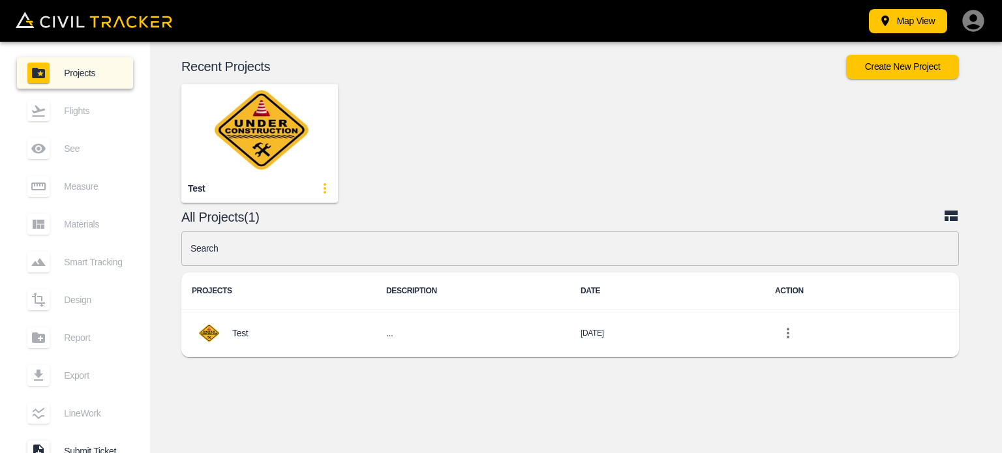
click at [237, 134] on img "button" at bounding box center [259, 129] width 157 height 91
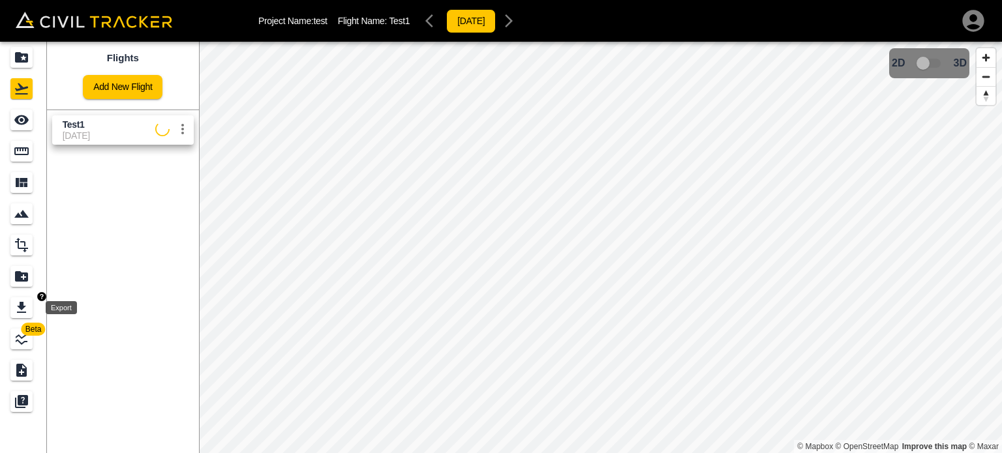
click at [22, 304] on icon "Export" at bounding box center [21, 307] width 9 height 11
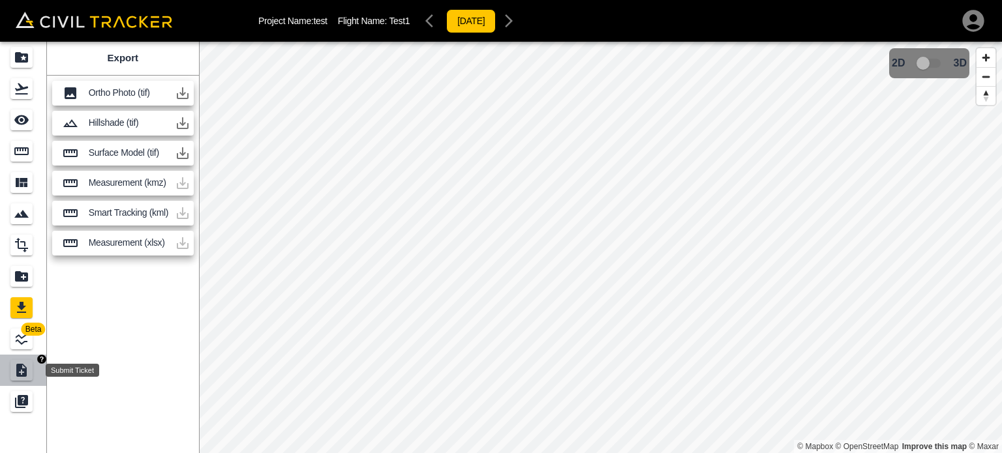
click at [21, 373] on icon "Submit Ticket" at bounding box center [22, 371] width 16 height 16
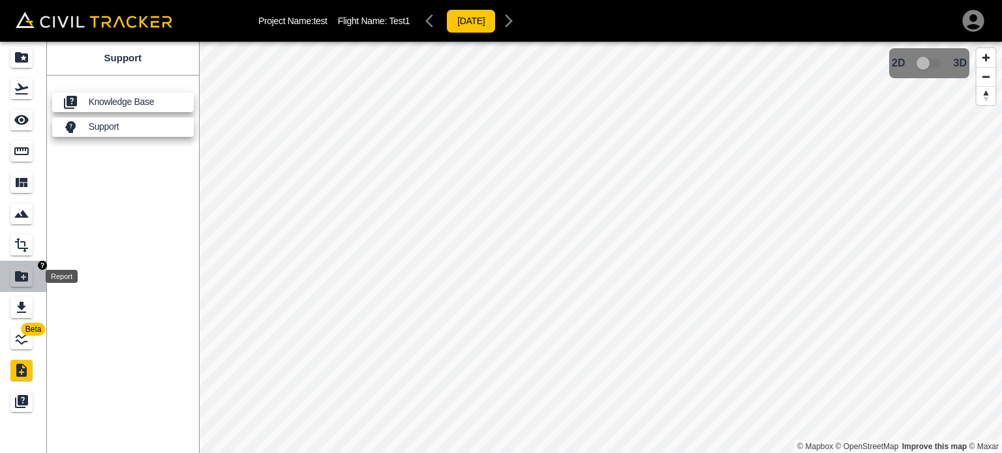
click at [21, 284] on icon "Report" at bounding box center [22, 277] width 16 height 16
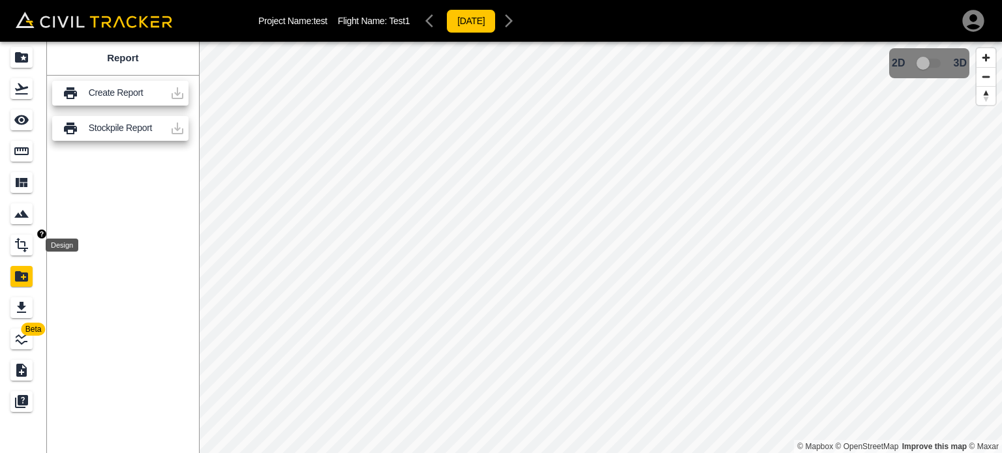
click at [16, 248] on icon "Design" at bounding box center [22, 245] width 16 height 16
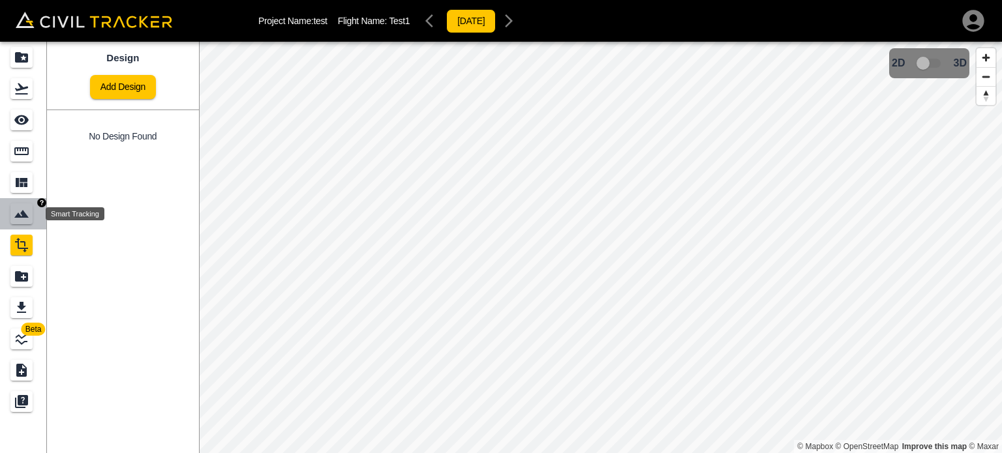
click at [15, 215] on icon "Smart Tracking" at bounding box center [22, 214] width 16 height 16
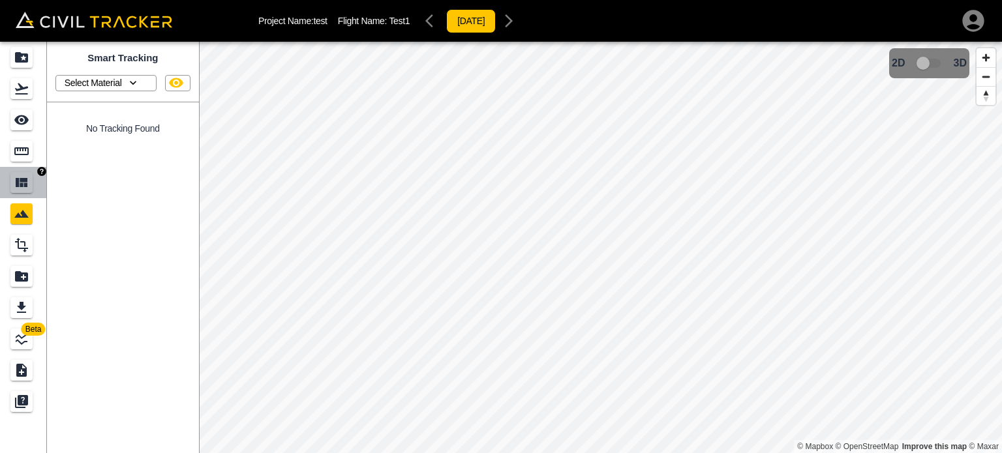
click at [8, 187] on link at bounding box center [23, 182] width 47 height 31
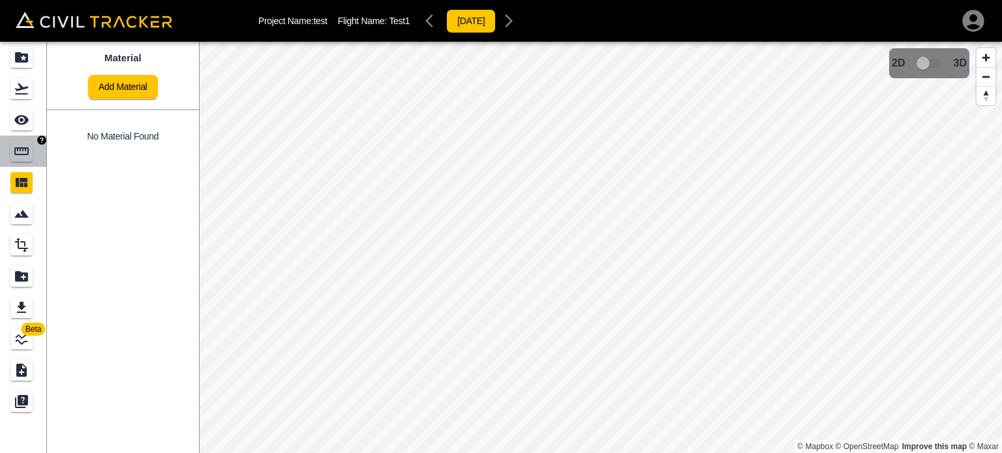
click at [18, 157] on icon "Measure" at bounding box center [22, 151] width 16 height 16
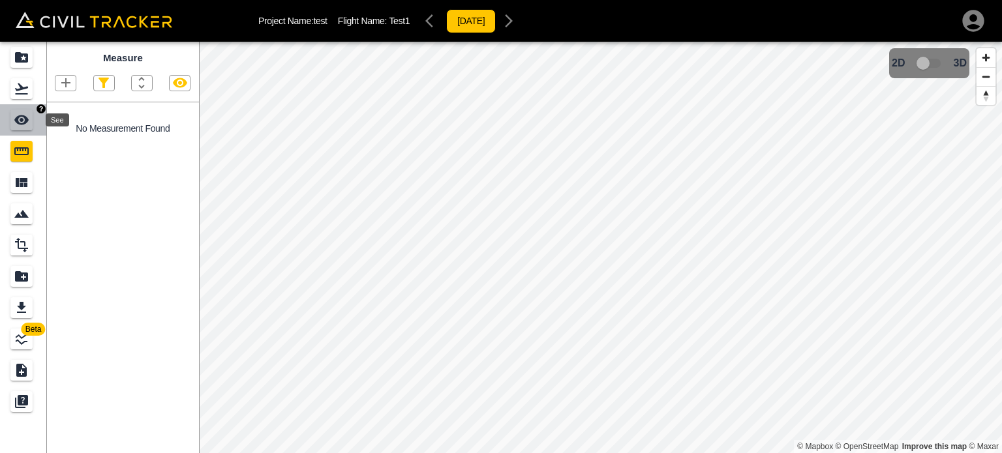
click at [25, 123] on icon "See" at bounding box center [21, 120] width 14 height 10
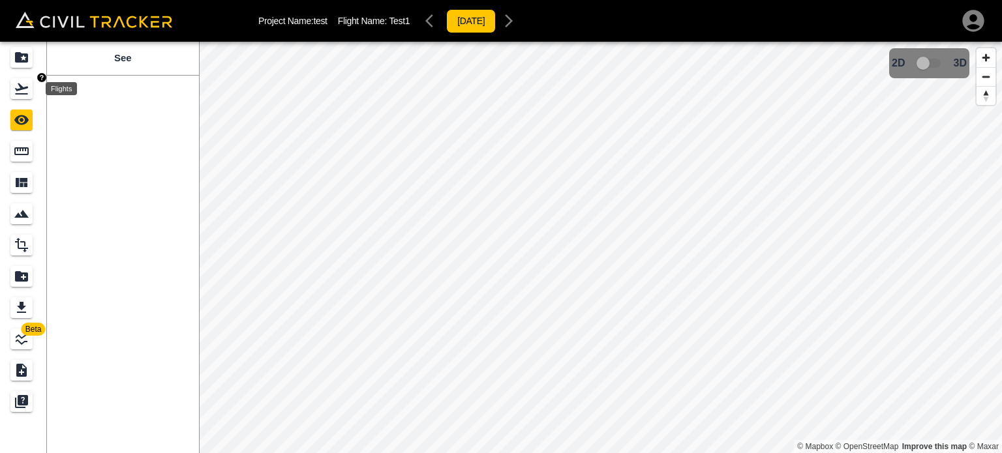
click at [26, 82] on icon "Flights" at bounding box center [22, 89] width 16 height 16
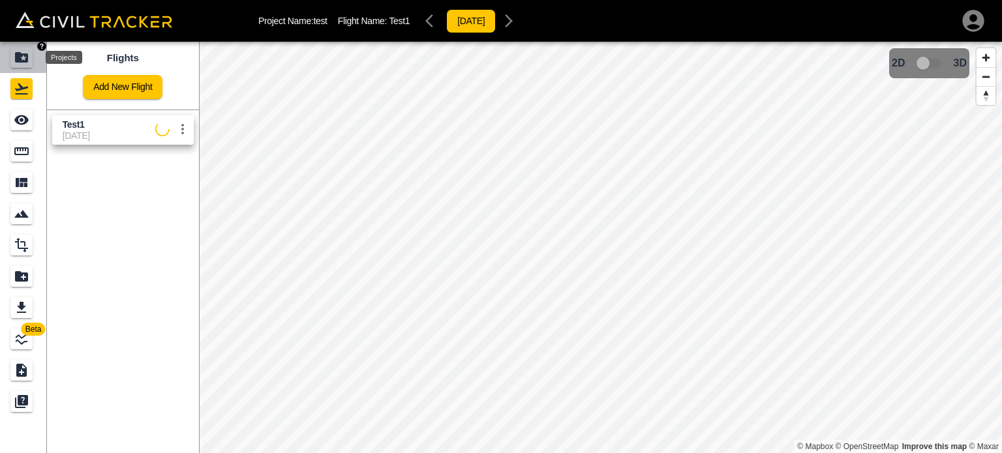
click at [20, 65] on icon "Projects" at bounding box center [22, 58] width 16 height 16
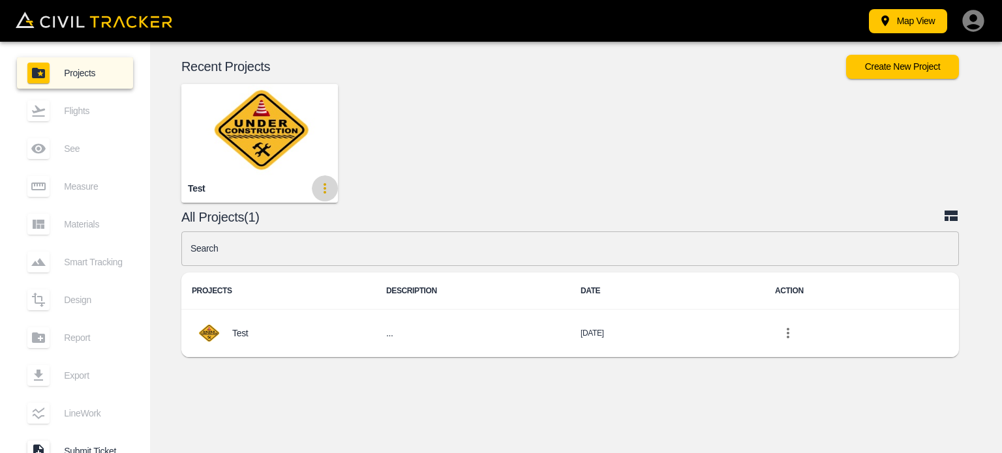
click at [323, 187] on icon "update-card-details" at bounding box center [324, 188] width 3 height 10
click at [301, 221] on div at bounding box center [292, 217] width 37 height 26
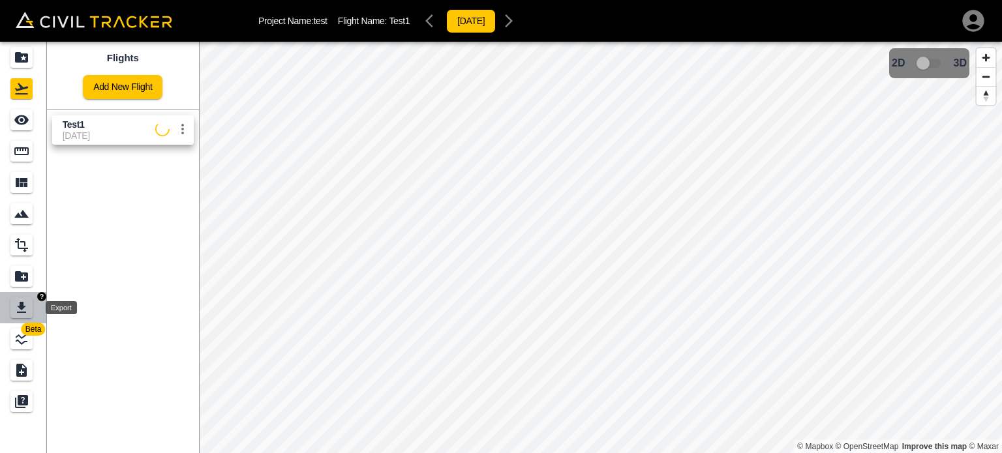
click at [23, 302] on icon "Export" at bounding box center [22, 308] width 16 height 16
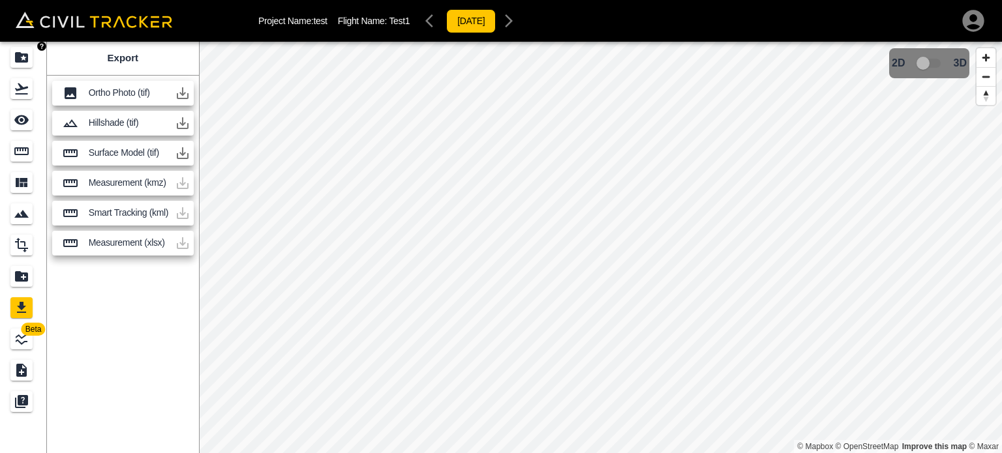
click at [28, 59] on icon "Projects" at bounding box center [22, 58] width 16 height 16
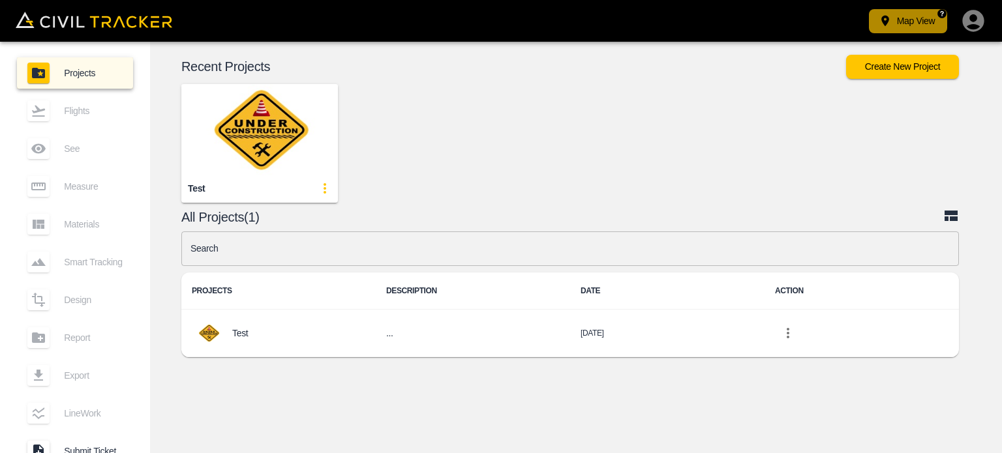
click at [899, 18] on button "Map View" at bounding box center [908, 21] width 78 height 24
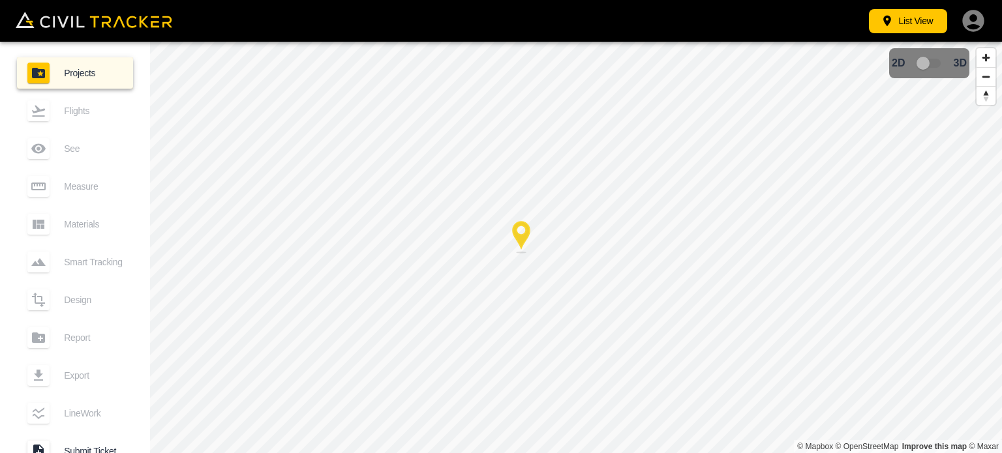
click at [70, 114] on div "Flights" at bounding box center [75, 110] width 116 height 31
click at [37, 26] on img at bounding box center [94, 20] width 157 height 16
click at [905, 17] on button "List View" at bounding box center [908, 21] width 78 height 24
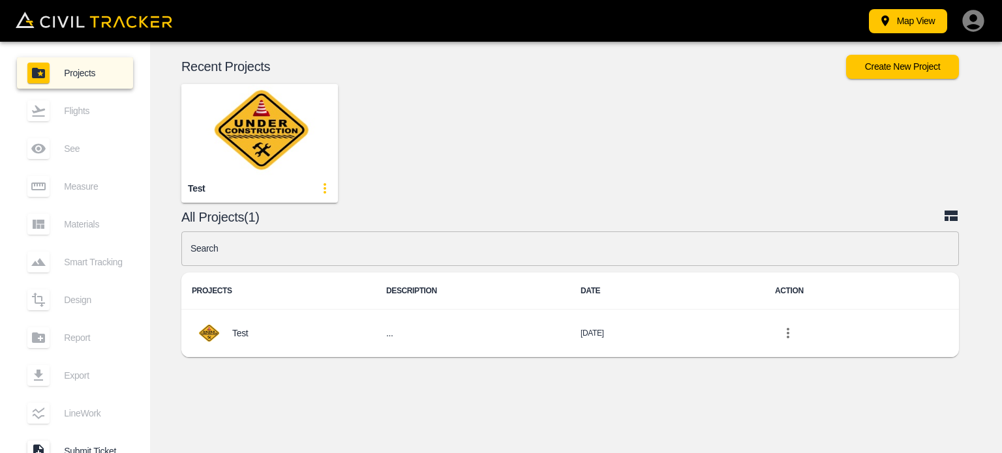
click at [237, 156] on img "button" at bounding box center [259, 129] width 157 height 91
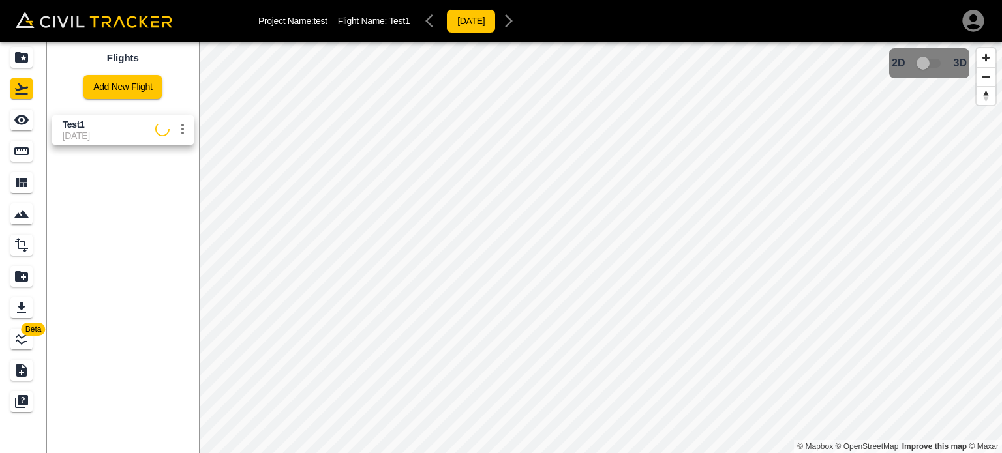
click at [983, 23] on icon "button" at bounding box center [973, 21] width 22 height 22
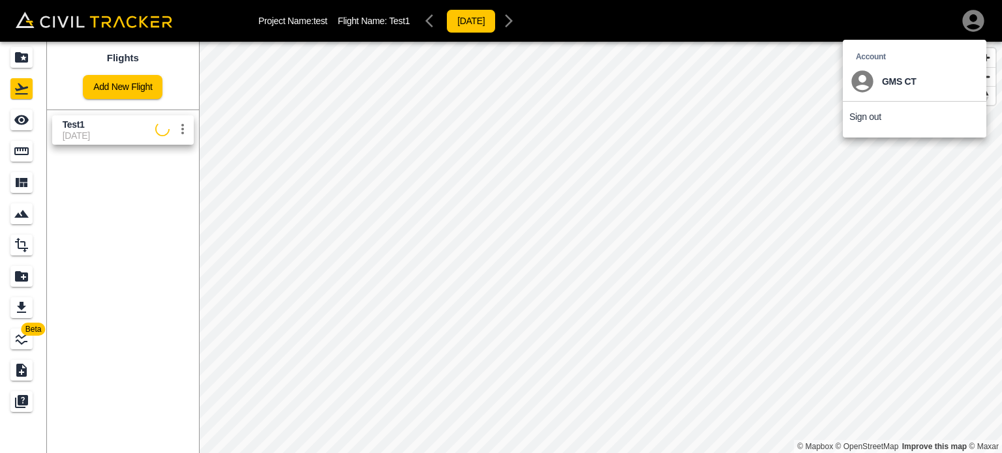
click at [673, 95] on div at bounding box center [501, 226] width 1002 height 453
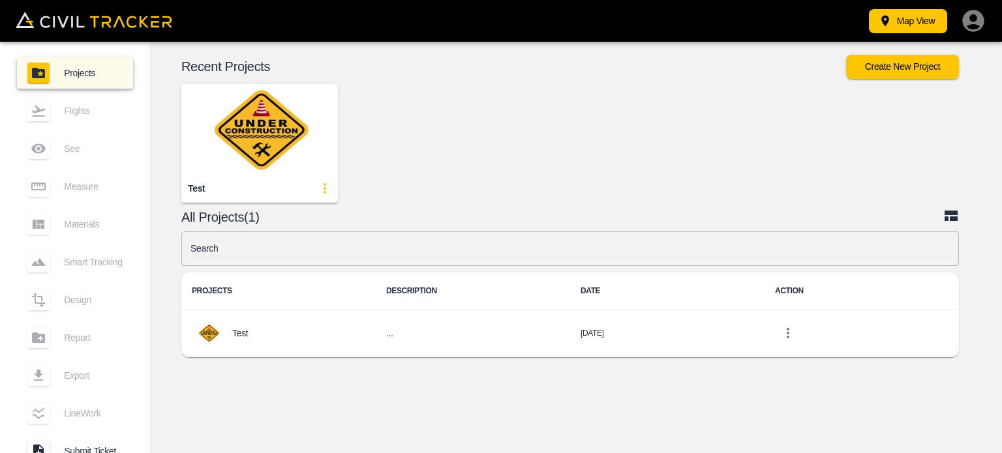
click at [515, 160] on div "test" at bounding box center [565, 133] width 867 height 140
click at [970, 28] on icon "button" at bounding box center [973, 21] width 26 height 26
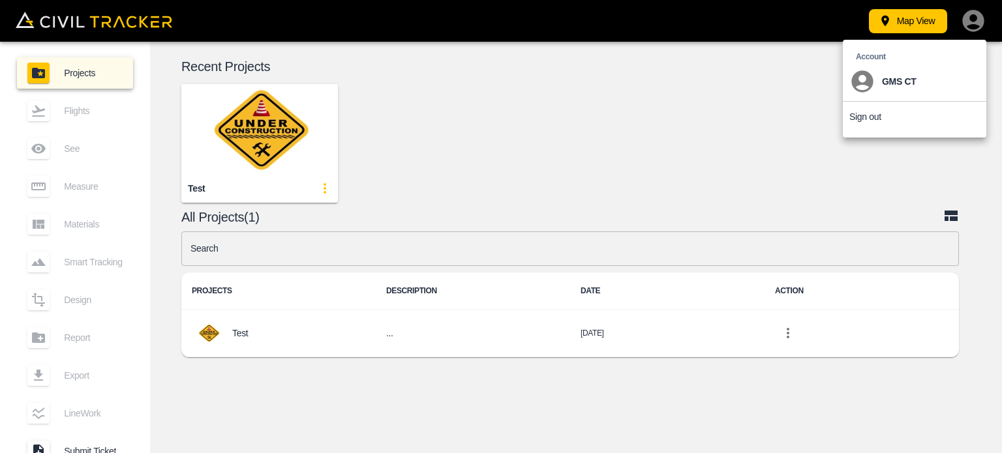
click at [863, 119] on p "Sign out" at bounding box center [865, 117] width 32 height 10
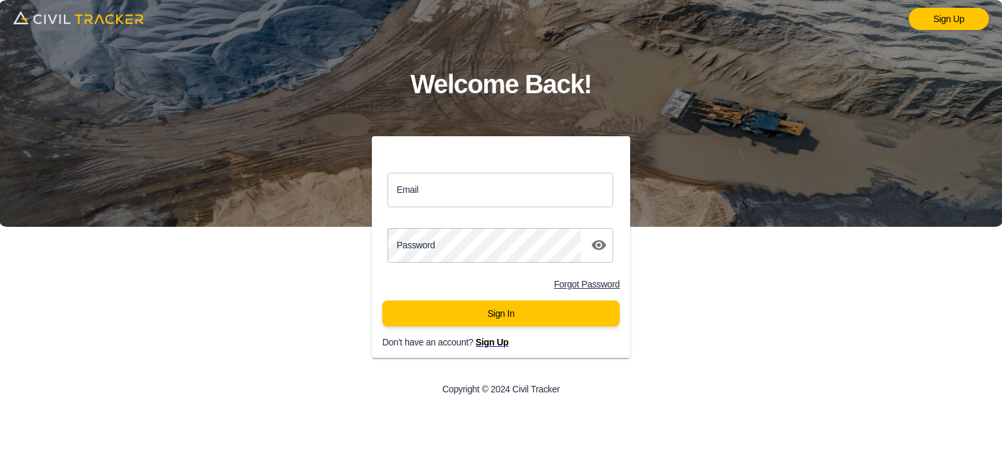
type input "[EMAIL_ADDRESS][DOMAIN_NAME]"
click at [457, 323] on button "Sign In" at bounding box center [500, 314] width 237 height 26
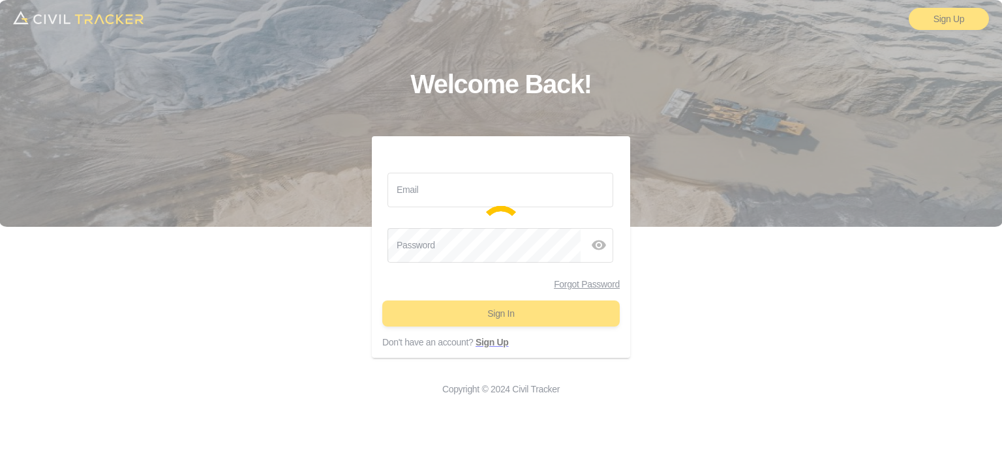
type input "[EMAIL_ADDRESS][DOMAIN_NAME]"
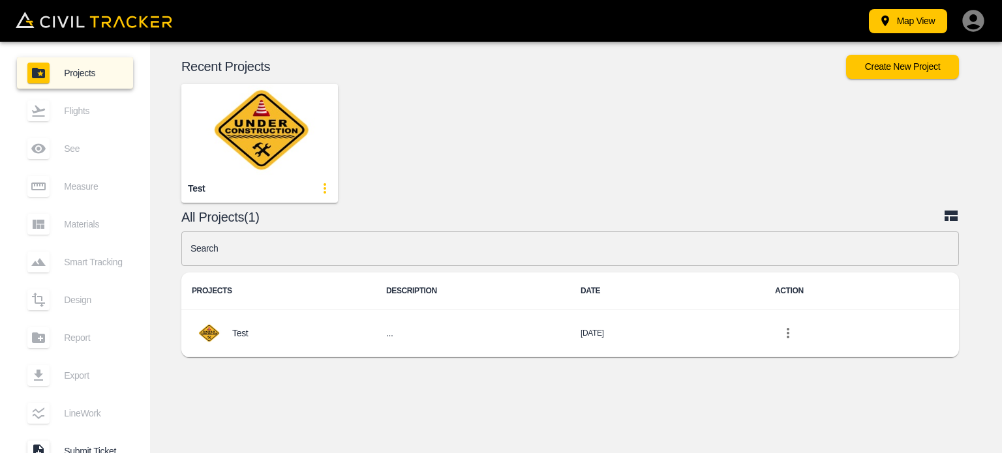
click at [278, 136] on img "button" at bounding box center [259, 129] width 157 height 91
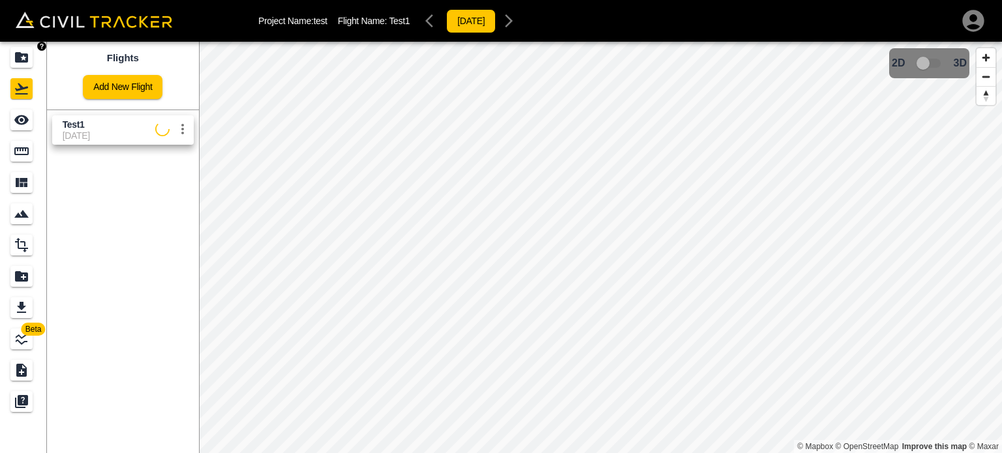
click at [11, 54] on div "Projects" at bounding box center [21, 57] width 22 height 21
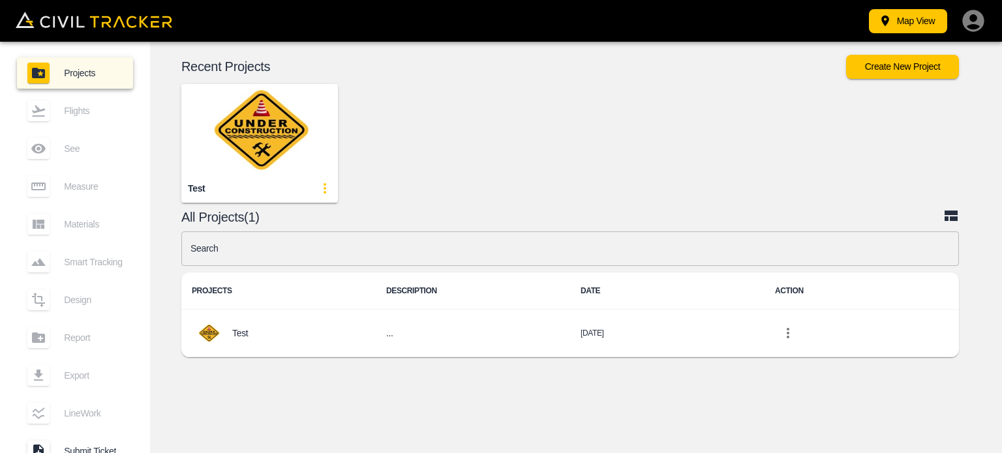
click at [966, 20] on icon "button" at bounding box center [973, 21] width 22 height 22
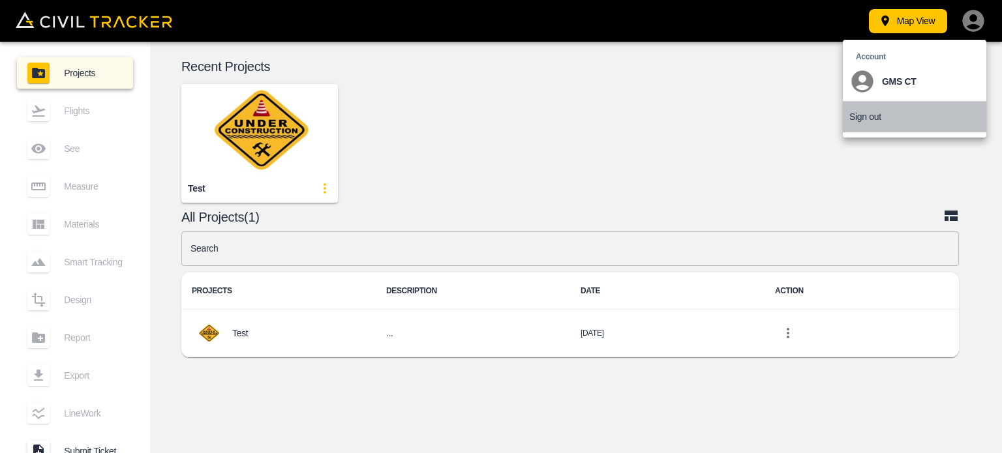
click at [855, 113] on p "Sign out" at bounding box center [865, 117] width 32 height 10
